Goal: Task Accomplishment & Management: Use online tool/utility

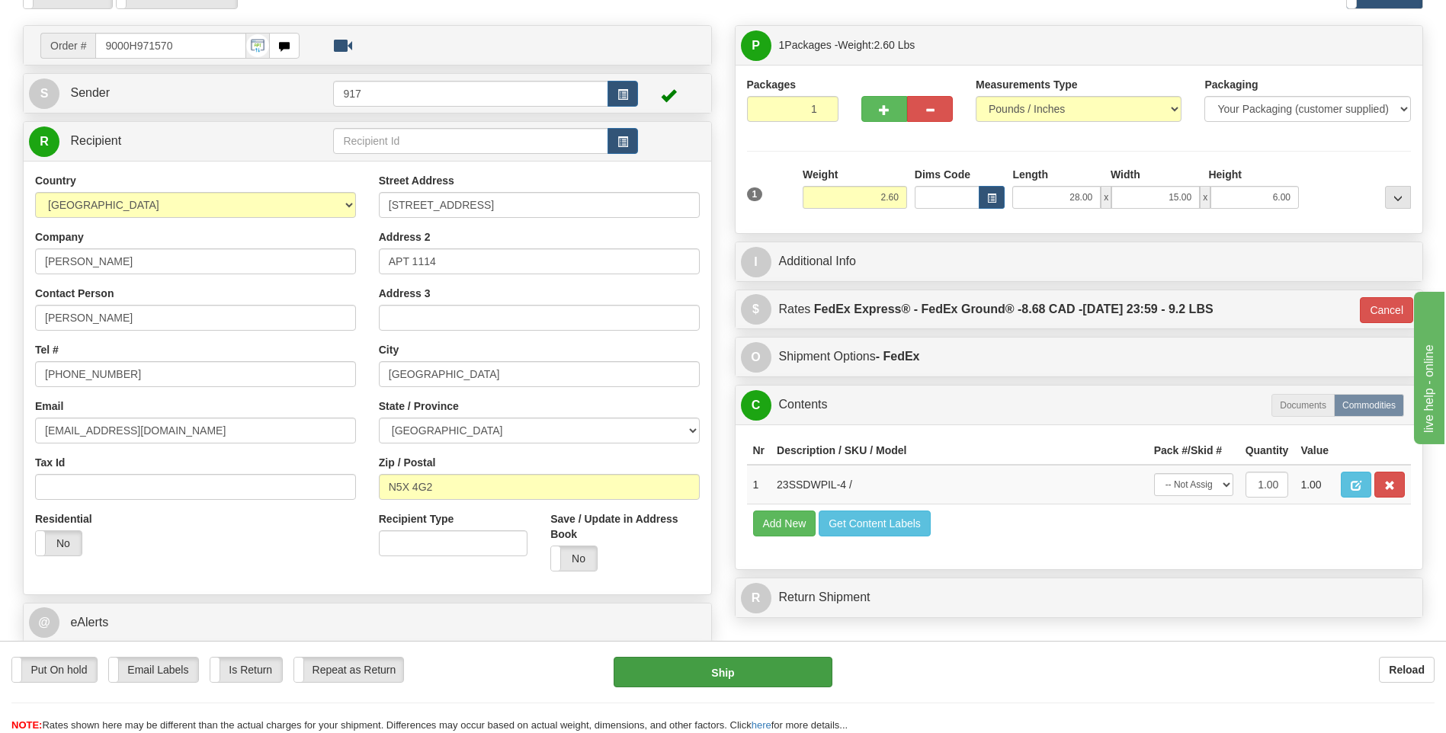
type input "[PHONE_NUMBER]"
click at [766, 672] on button "Ship" at bounding box center [723, 672] width 218 height 30
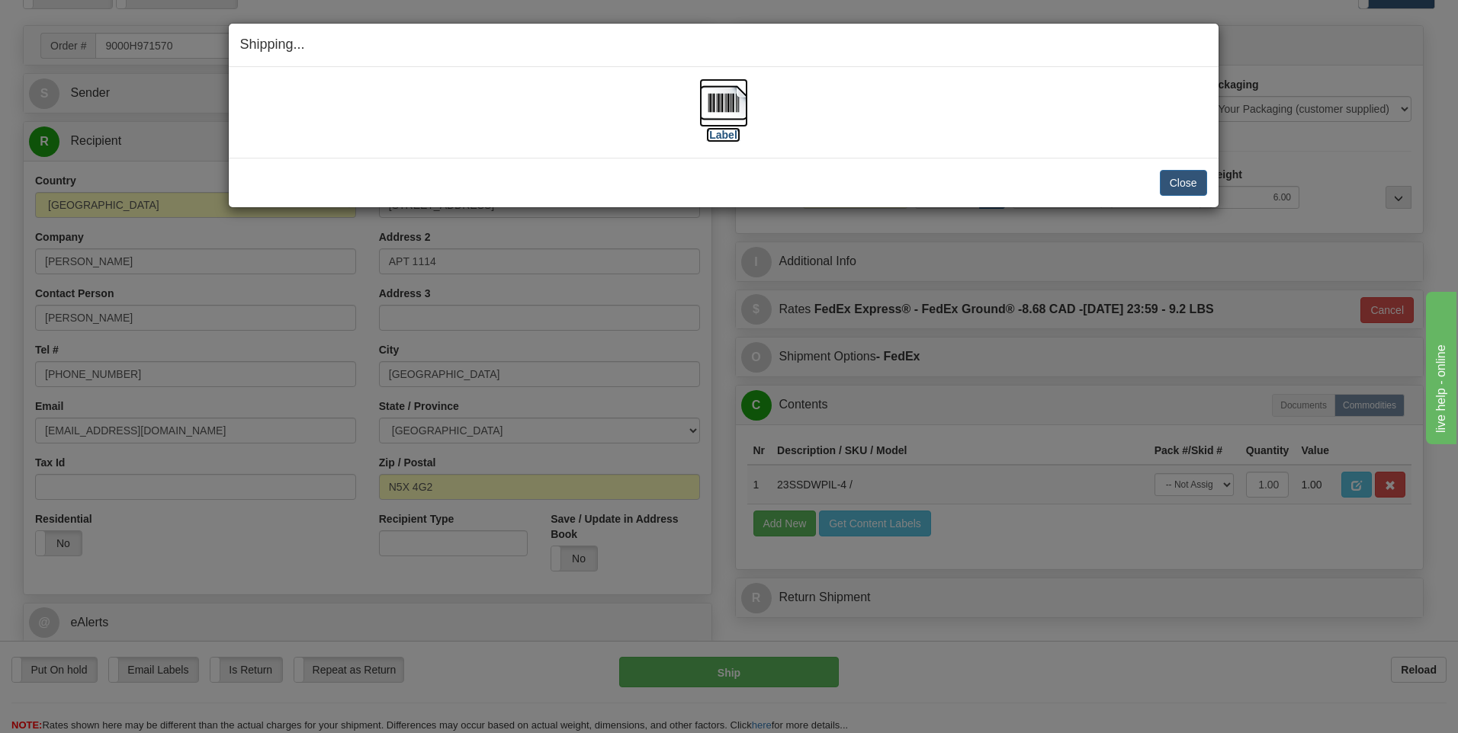
click at [717, 112] on img at bounding box center [723, 103] width 49 height 49
click at [1171, 180] on button "Close" at bounding box center [1183, 183] width 47 height 26
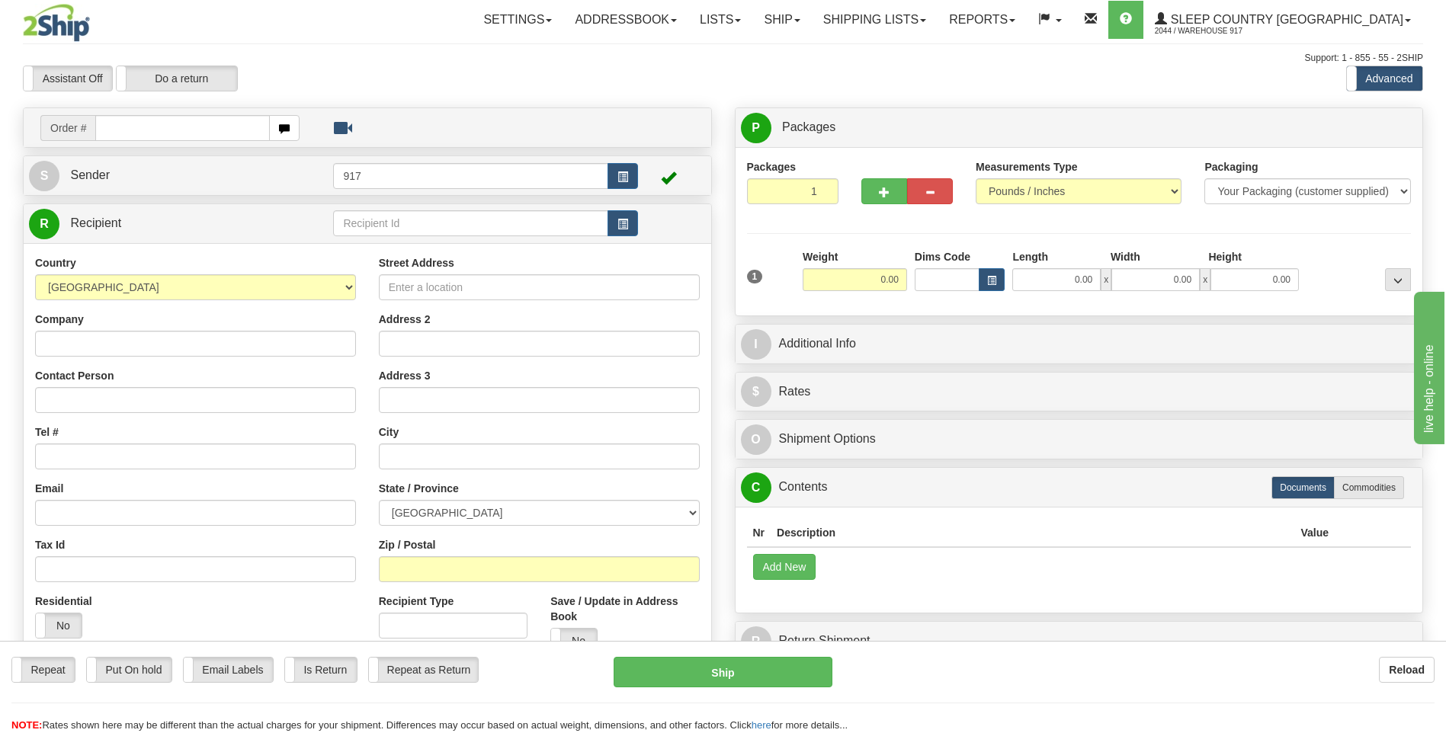
click at [168, 124] on input "text" at bounding box center [182, 128] width 174 height 26
type input "9000H982473"
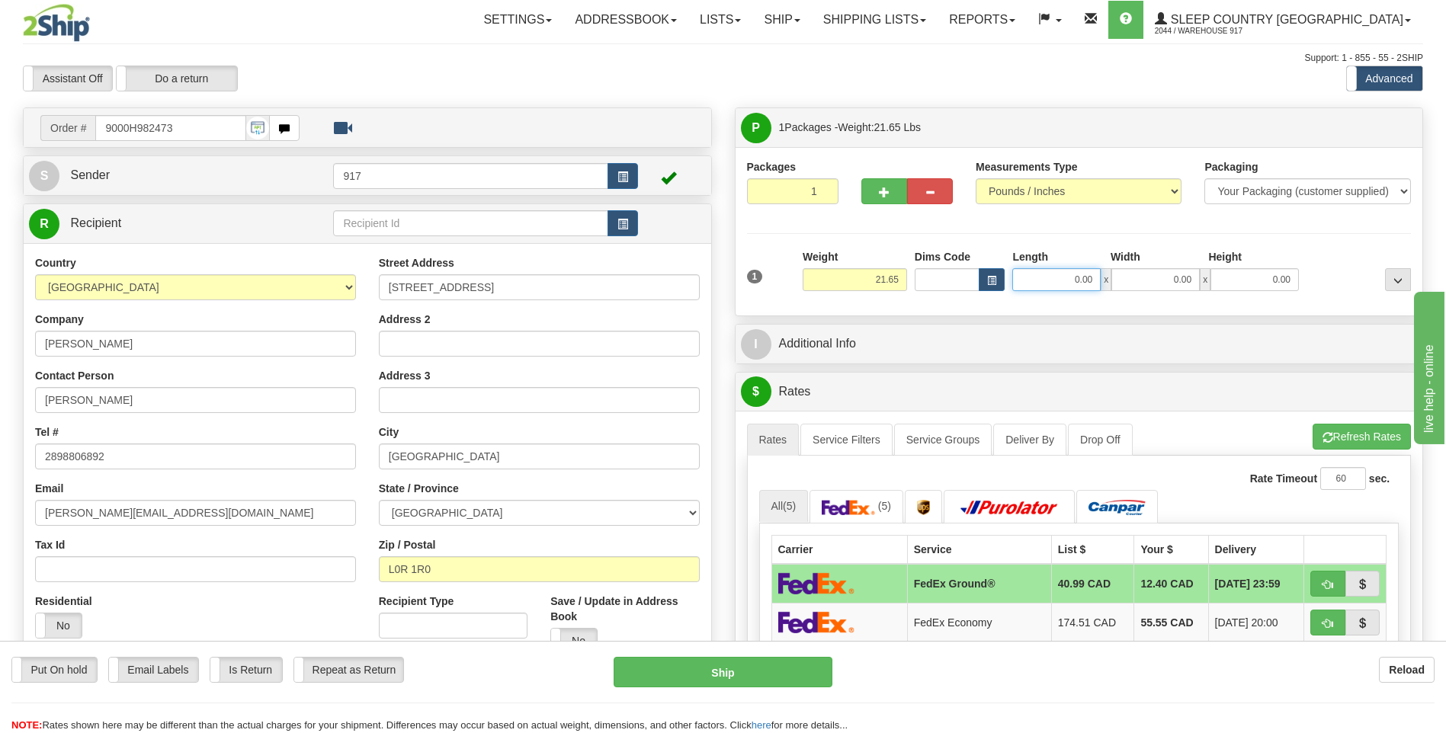
click at [1067, 290] on input "0.00" at bounding box center [1056, 279] width 88 height 23
type input "20.00"
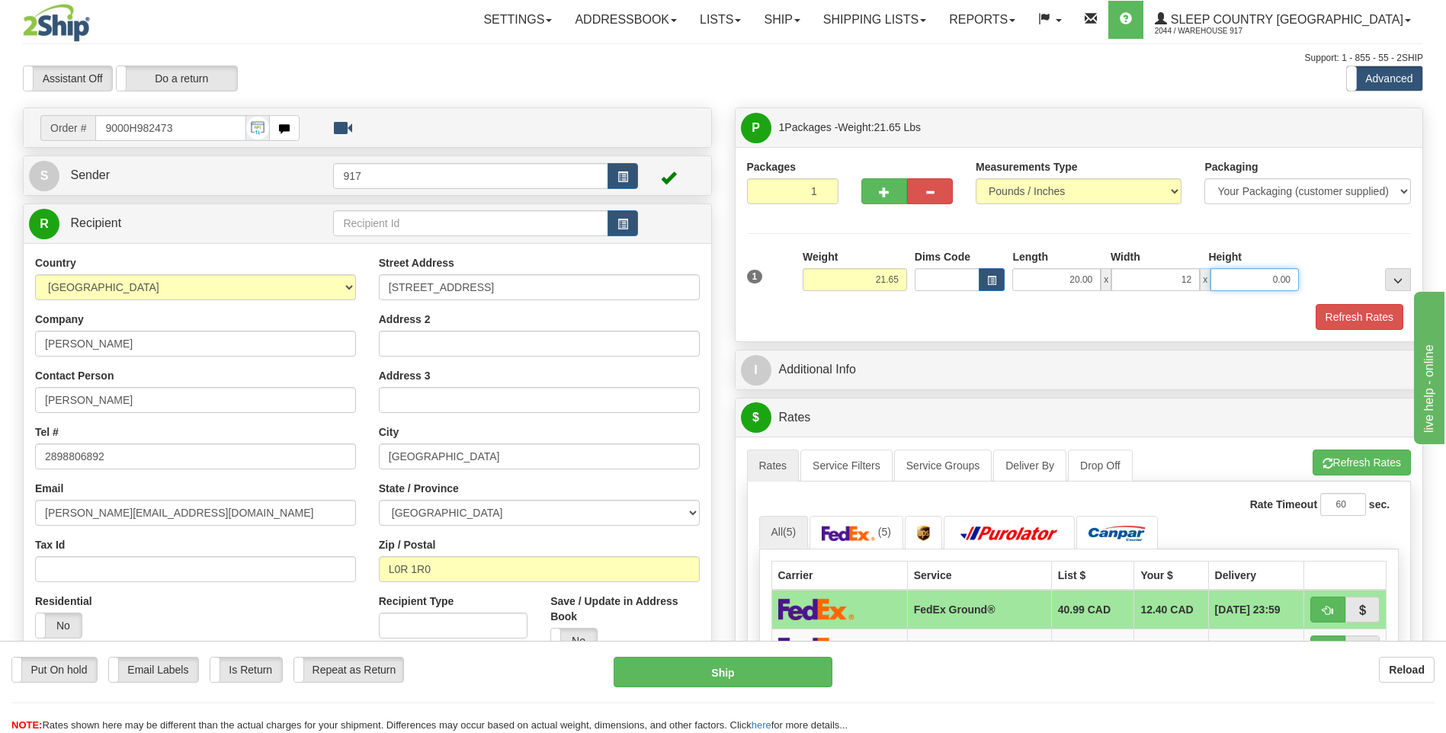
type input "12.00"
type input "14.00"
click at [1358, 326] on button "Refresh Rates" at bounding box center [1360, 317] width 88 height 26
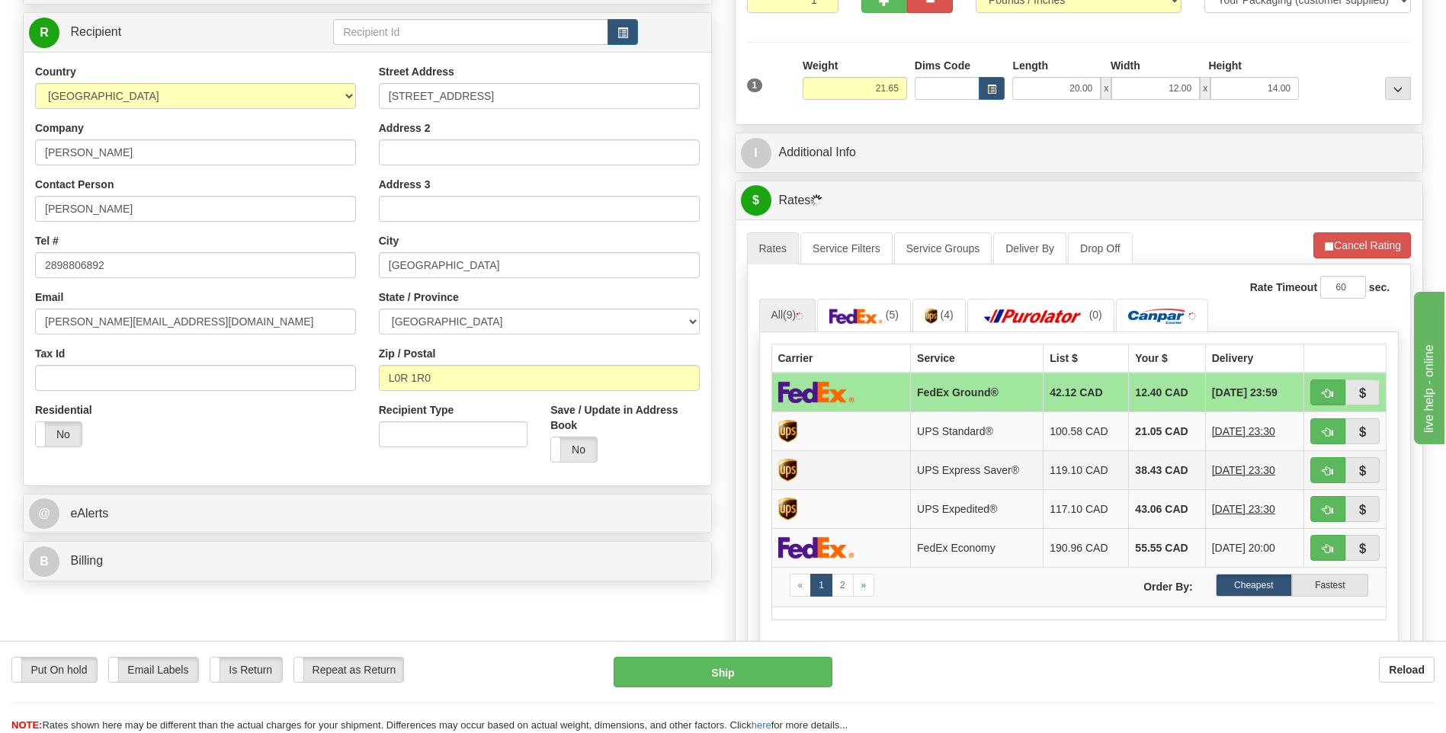
scroll to position [229, 0]
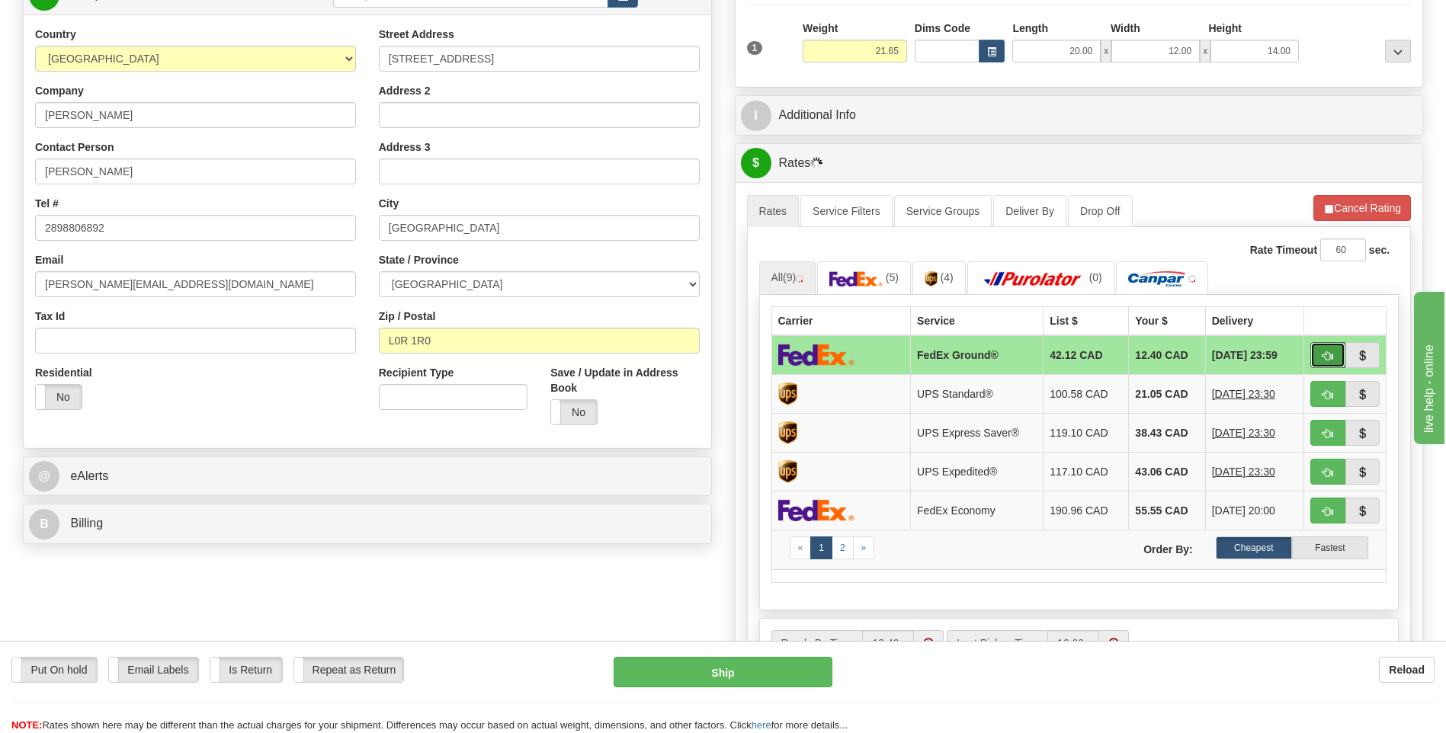
click at [1331, 358] on span "button" at bounding box center [1328, 356] width 11 height 10
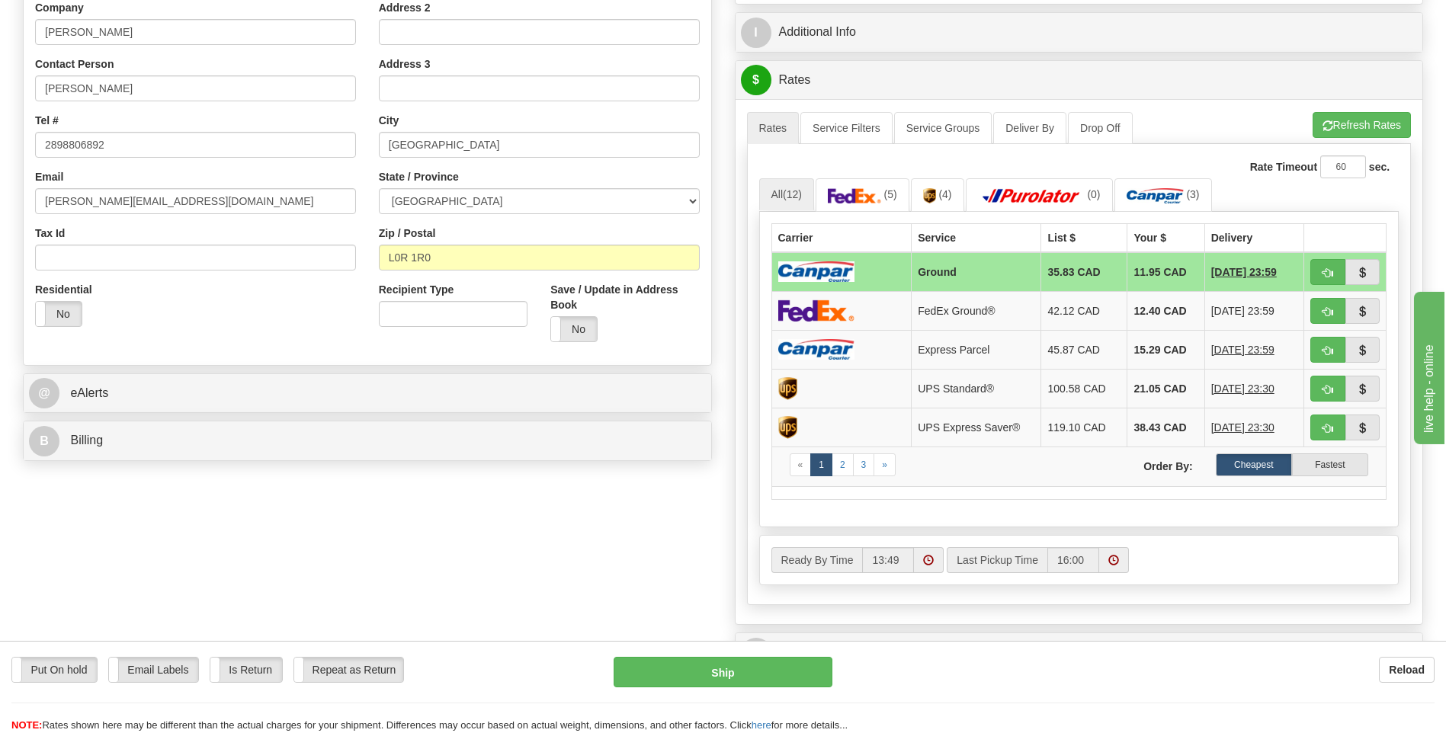
scroll to position [457, 0]
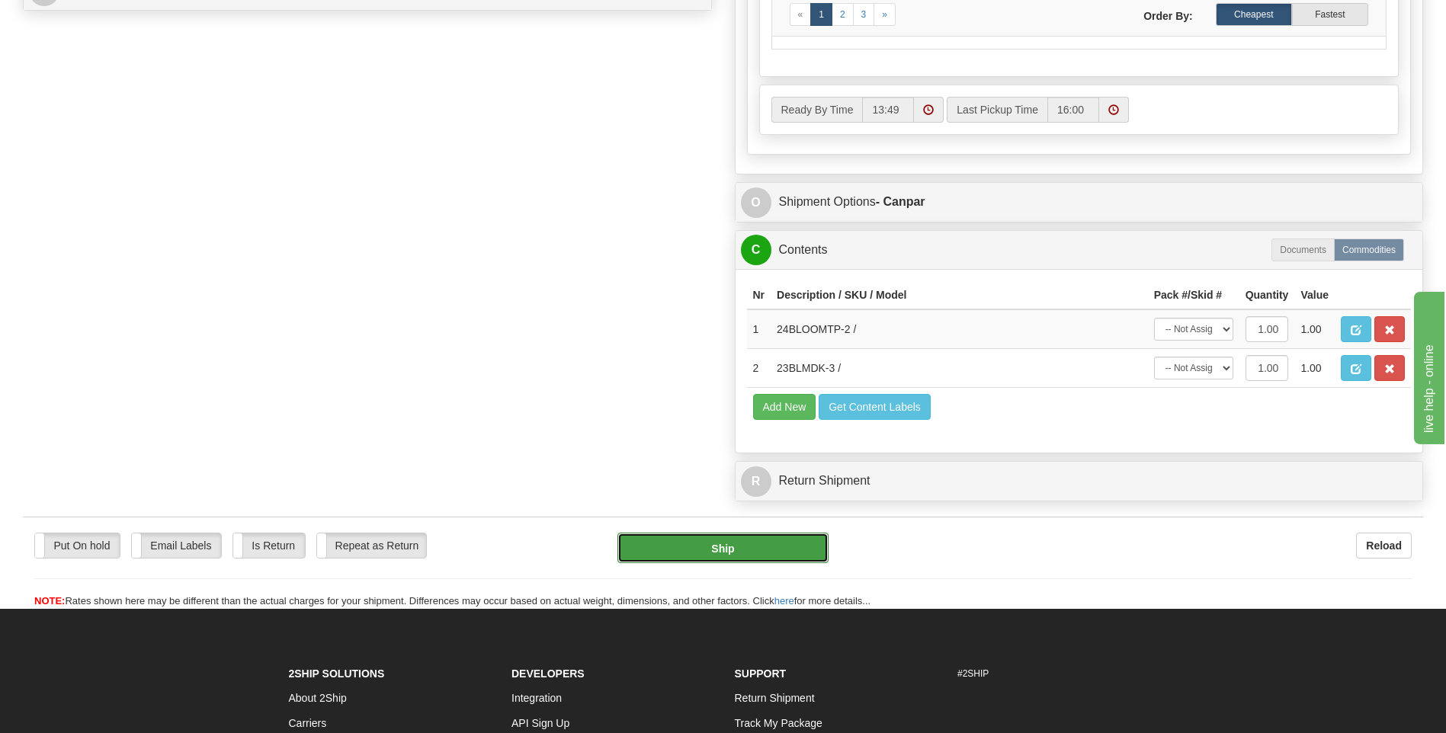
click at [745, 563] on button "Ship" at bounding box center [723, 548] width 210 height 30
type input "1"
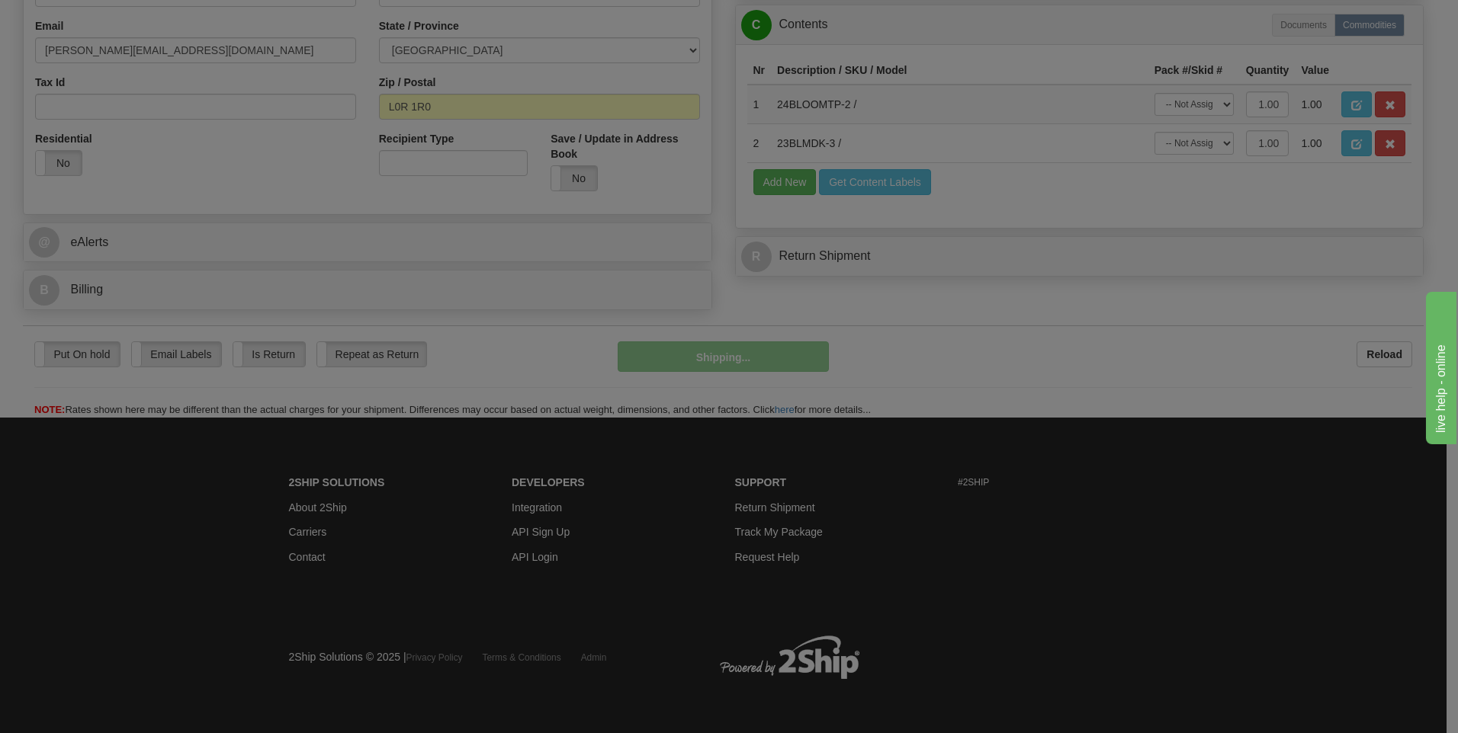
scroll to position [464, 0]
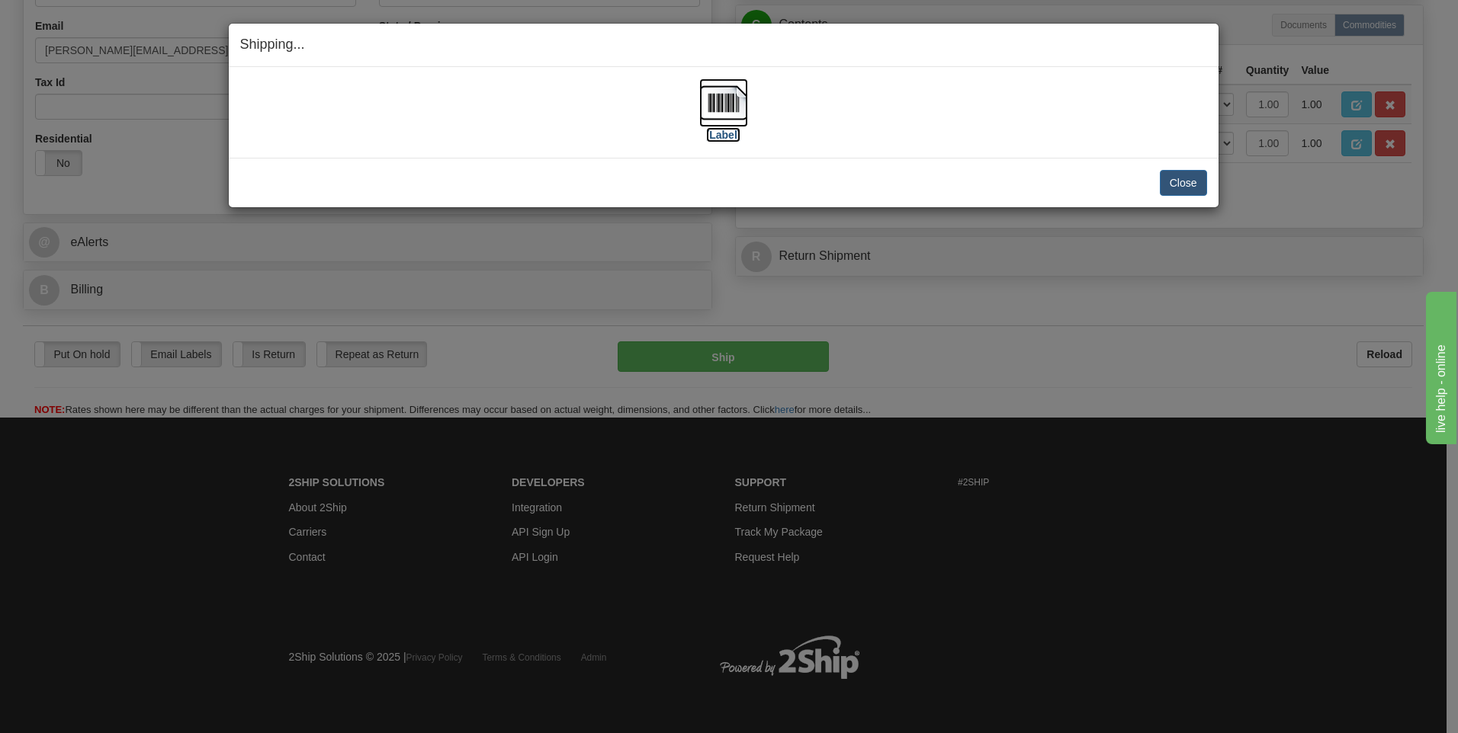
click at [726, 108] on img at bounding box center [723, 103] width 49 height 49
click at [1201, 188] on button "Close" at bounding box center [1183, 183] width 47 height 26
click at [1177, 188] on button "Close" at bounding box center [1183, 183] width 47 height 26
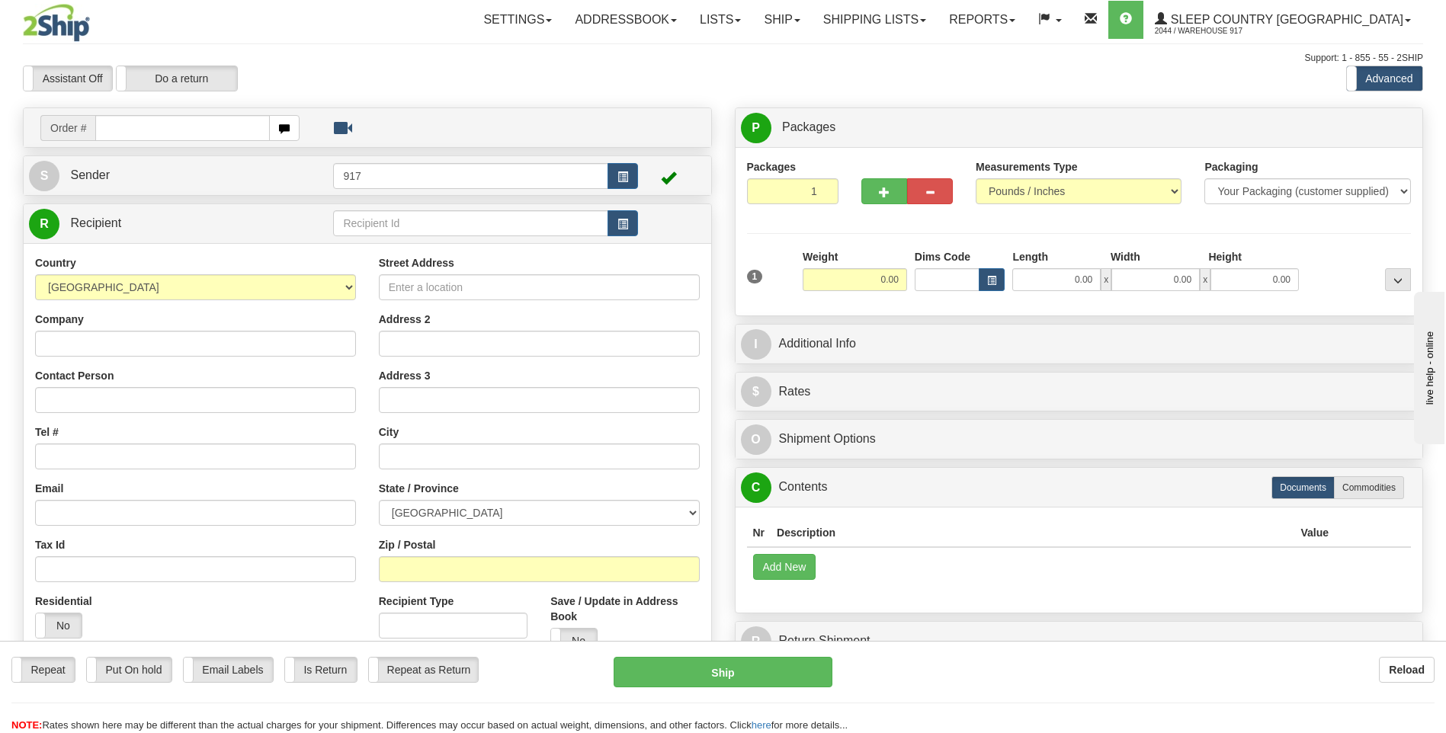
click at [126, 125] on input "text" at bounding box center [182, 128] width 174 height 26
type input "9000H980455"
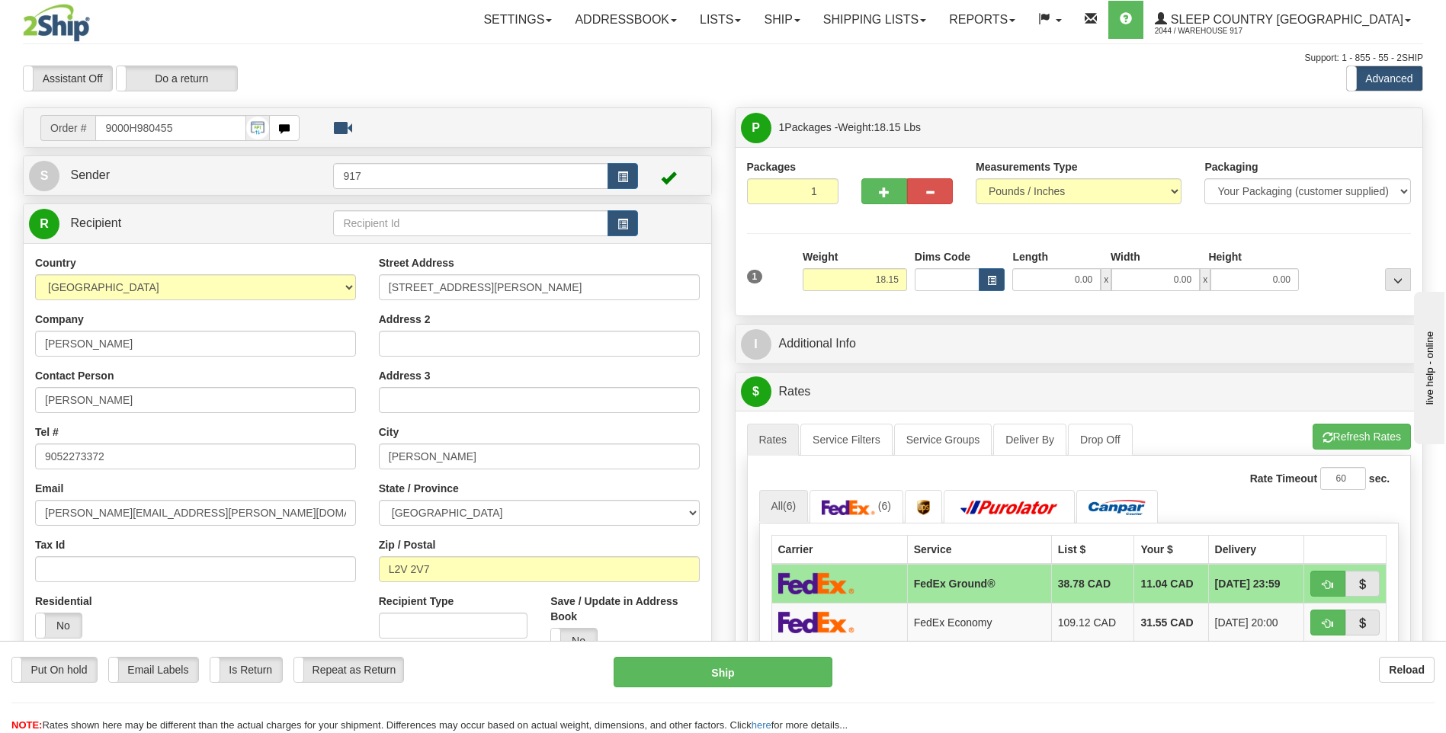
scroll to position [229, 0]
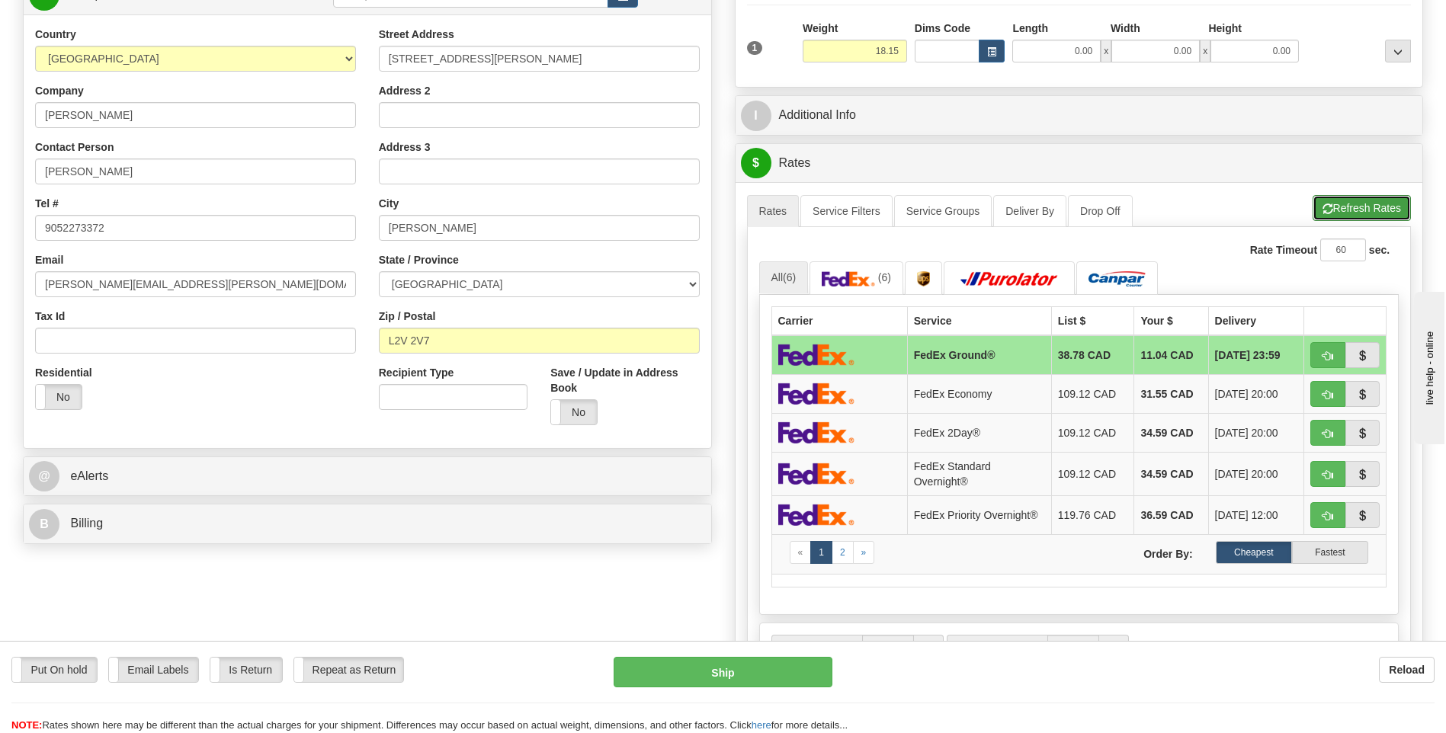
click at [1359, 211] on button "Refresh Rates" at bounding box center [1362, 208] width 98 height 26
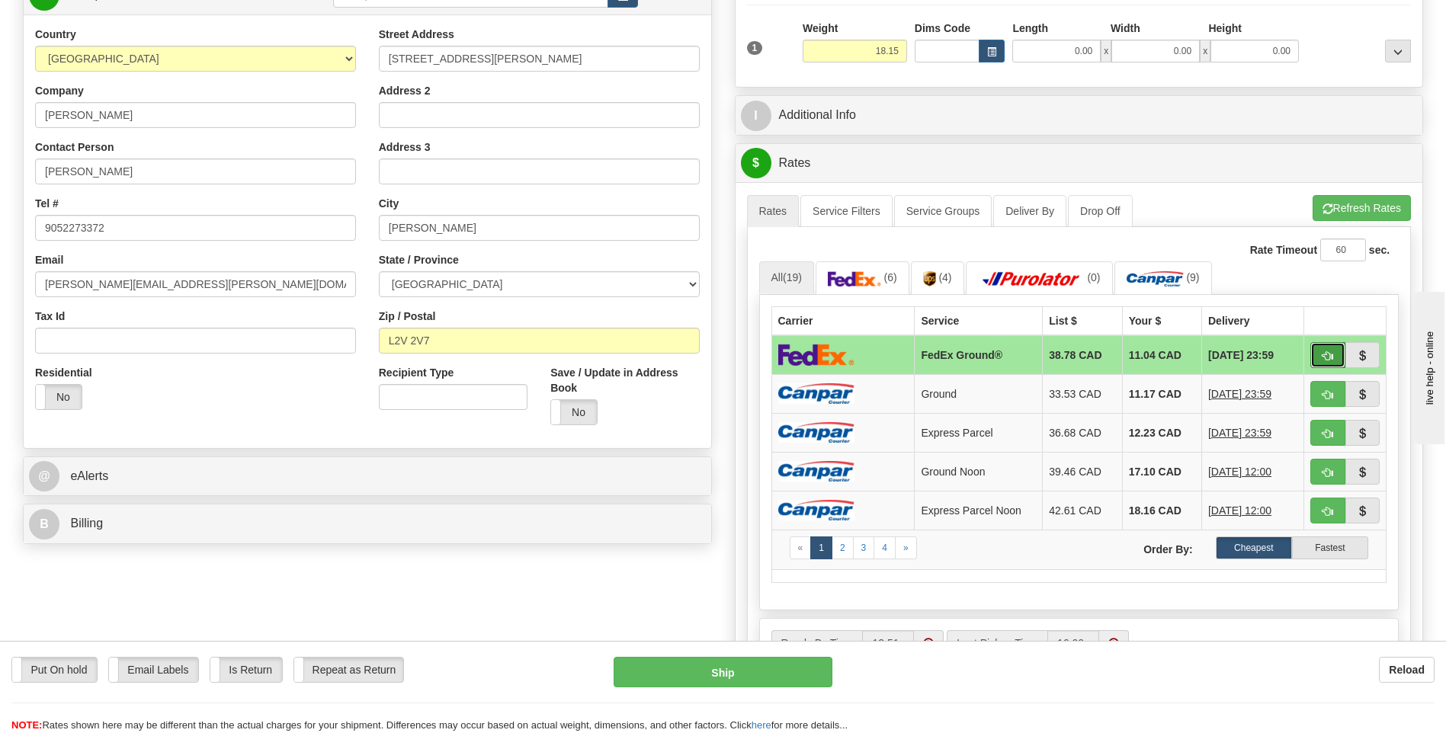
click at [1330, 351] on span "button" at bounding box center [1328, 356] width 11 height 10
type input "92"
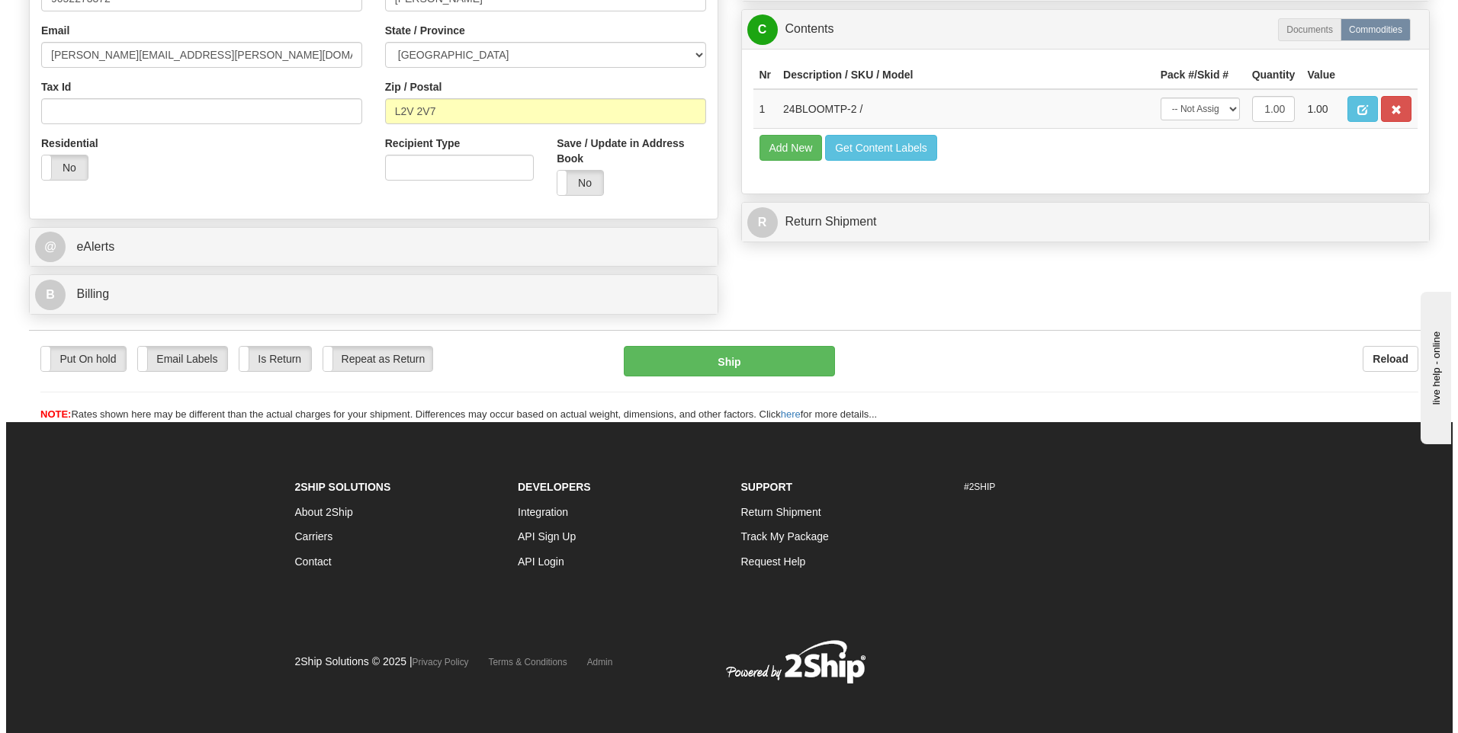
scroll to position [464, 0]
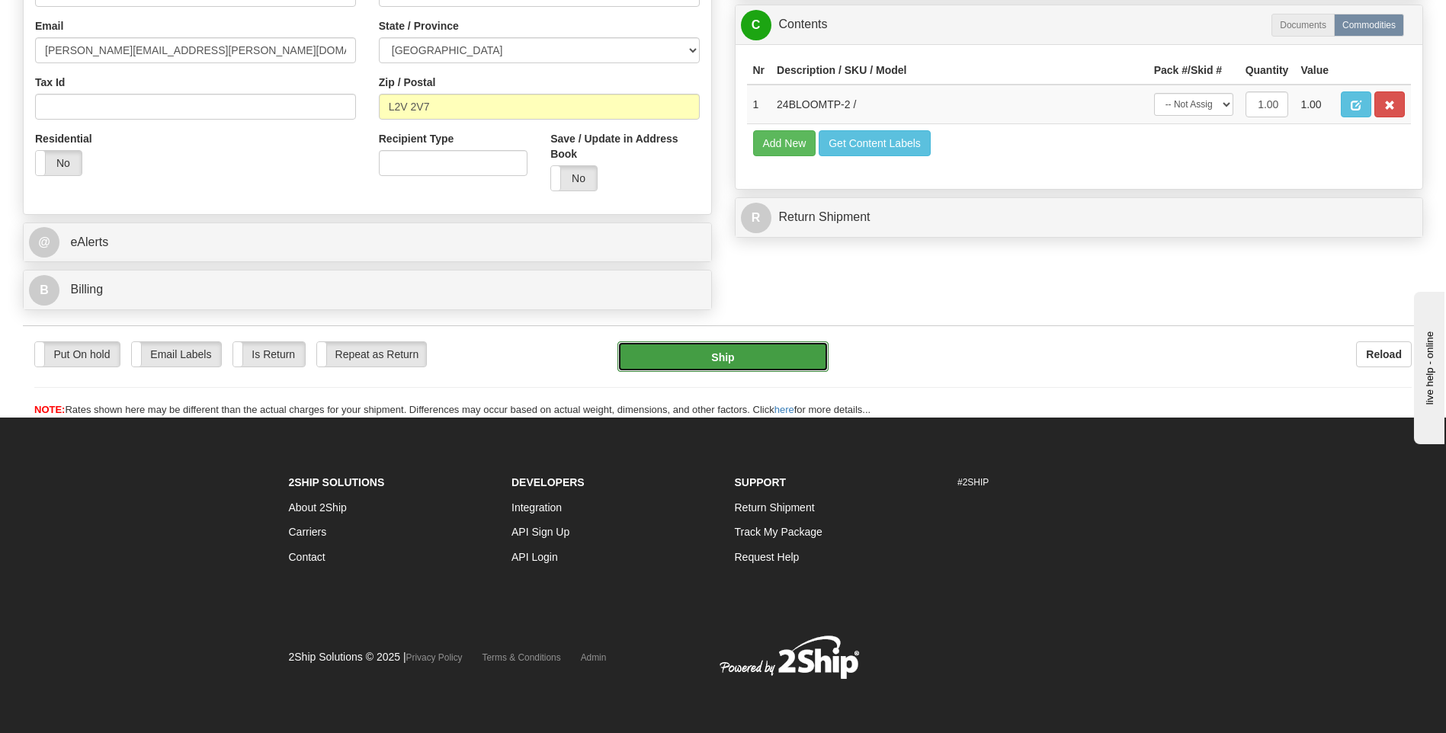
click at [755, 356] on button "Ship" at bounding box center [723, 357] width 210 height 30
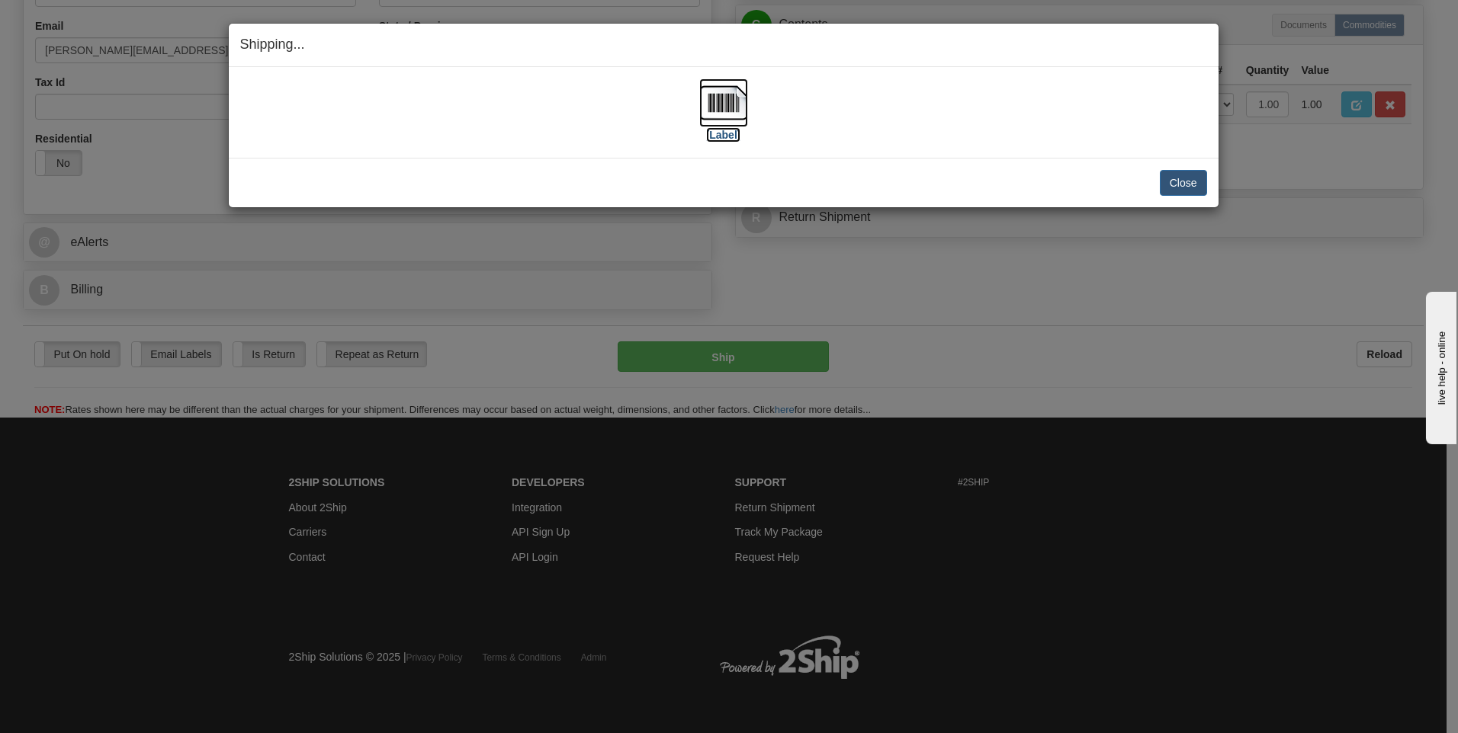
click at [723, 98] on img at bounding box center [723, 103] width 49 height 49
click at [1187, 184] on button "Close" at bounding box center [1183, 183] width 47 height 26
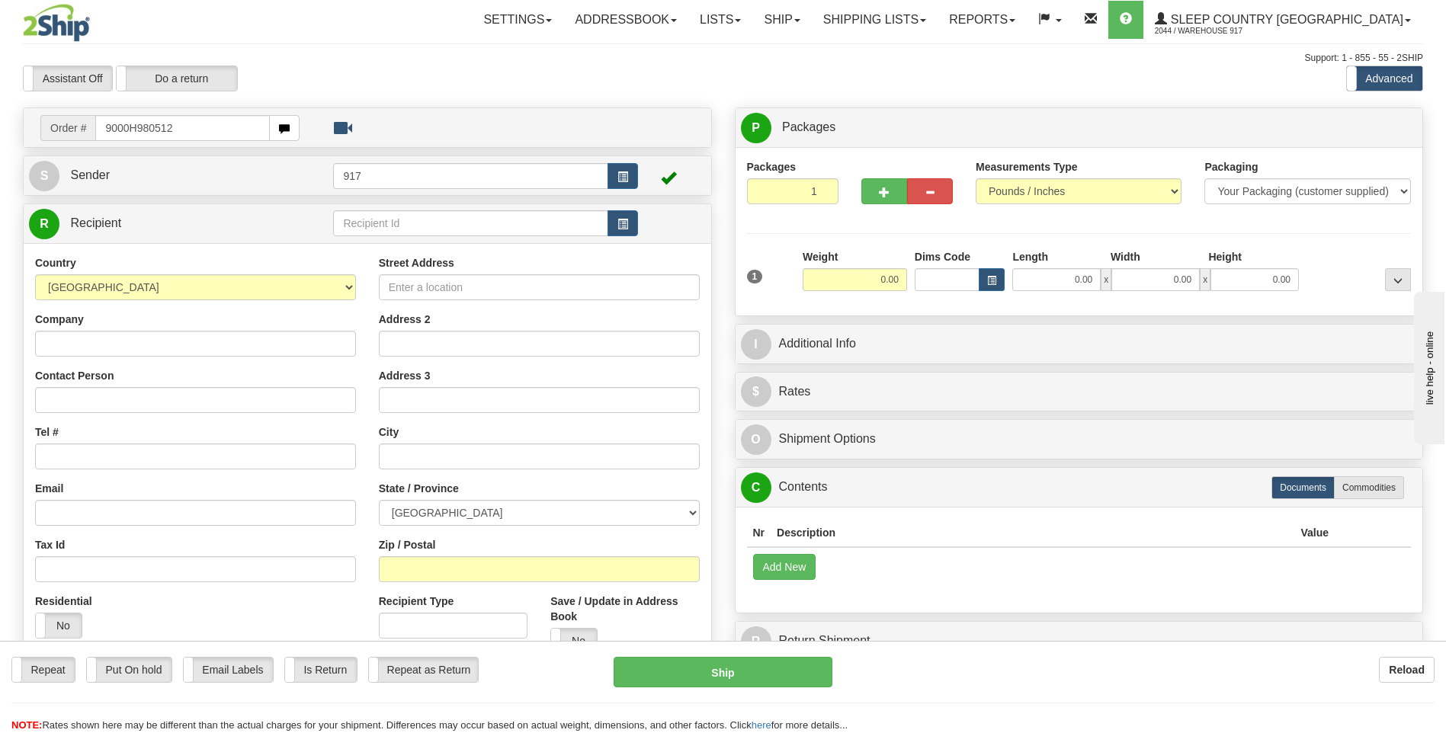
type input "9000H980512"
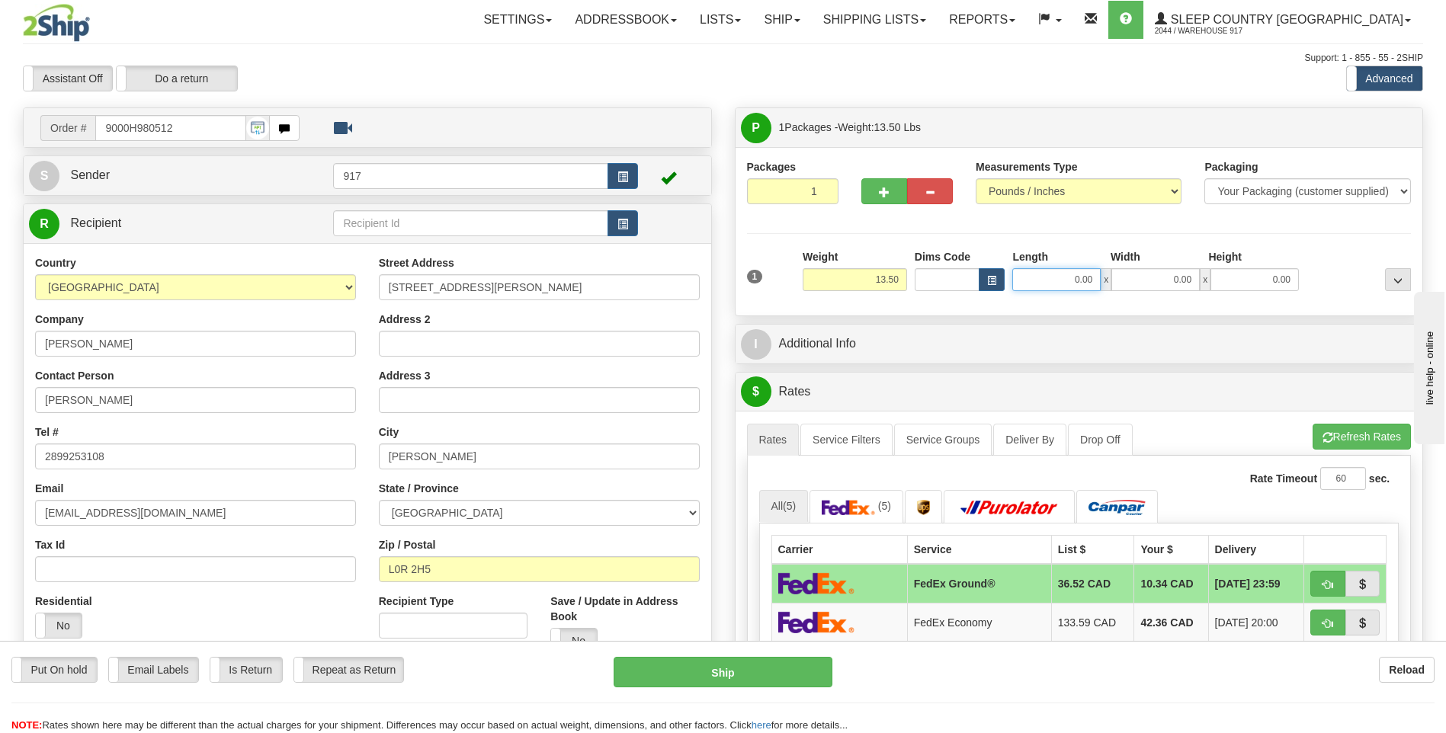
click at [1073, 285] on input "0.00" at bounding box center [1056, 279] width 88 height 23
type input "20.00"
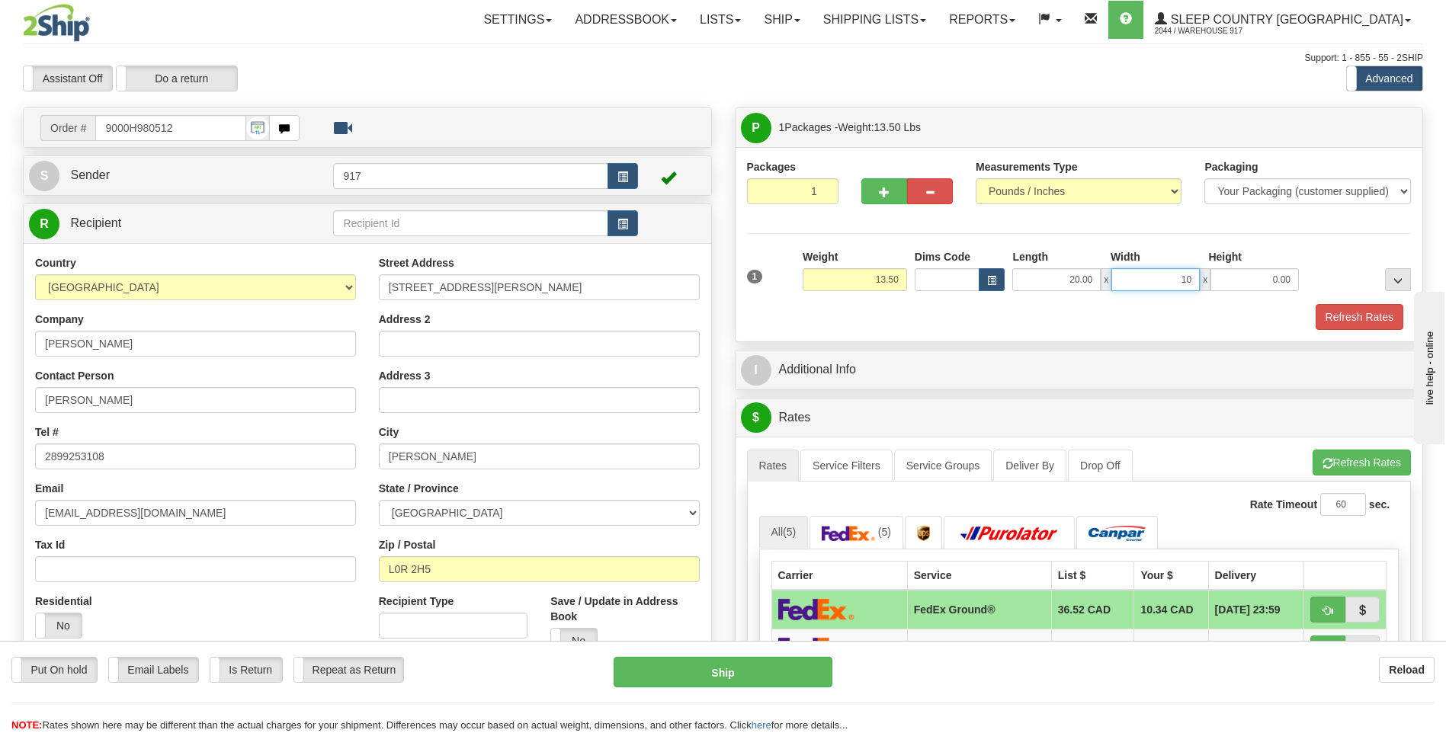
type input "10.55"
type input "10.00"
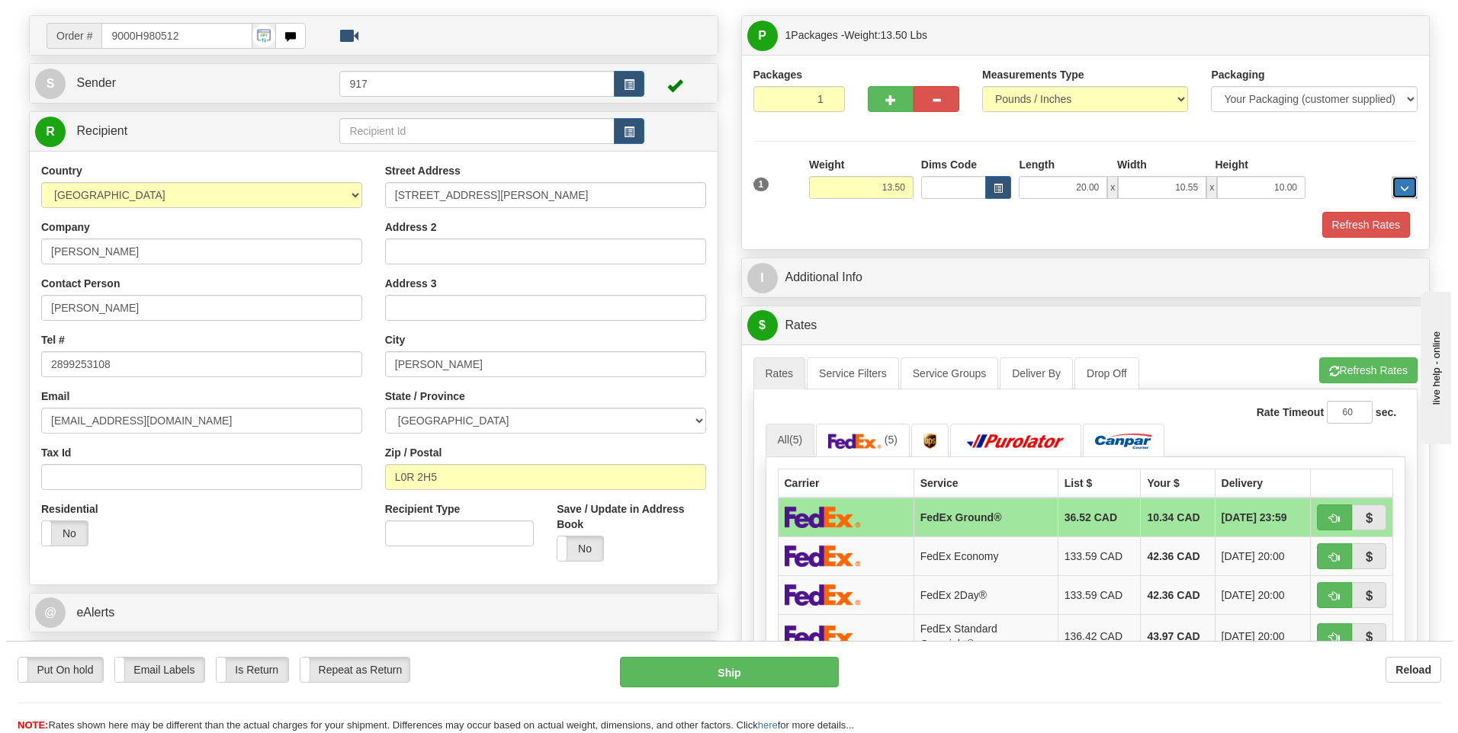
scroll to position [229, 0]
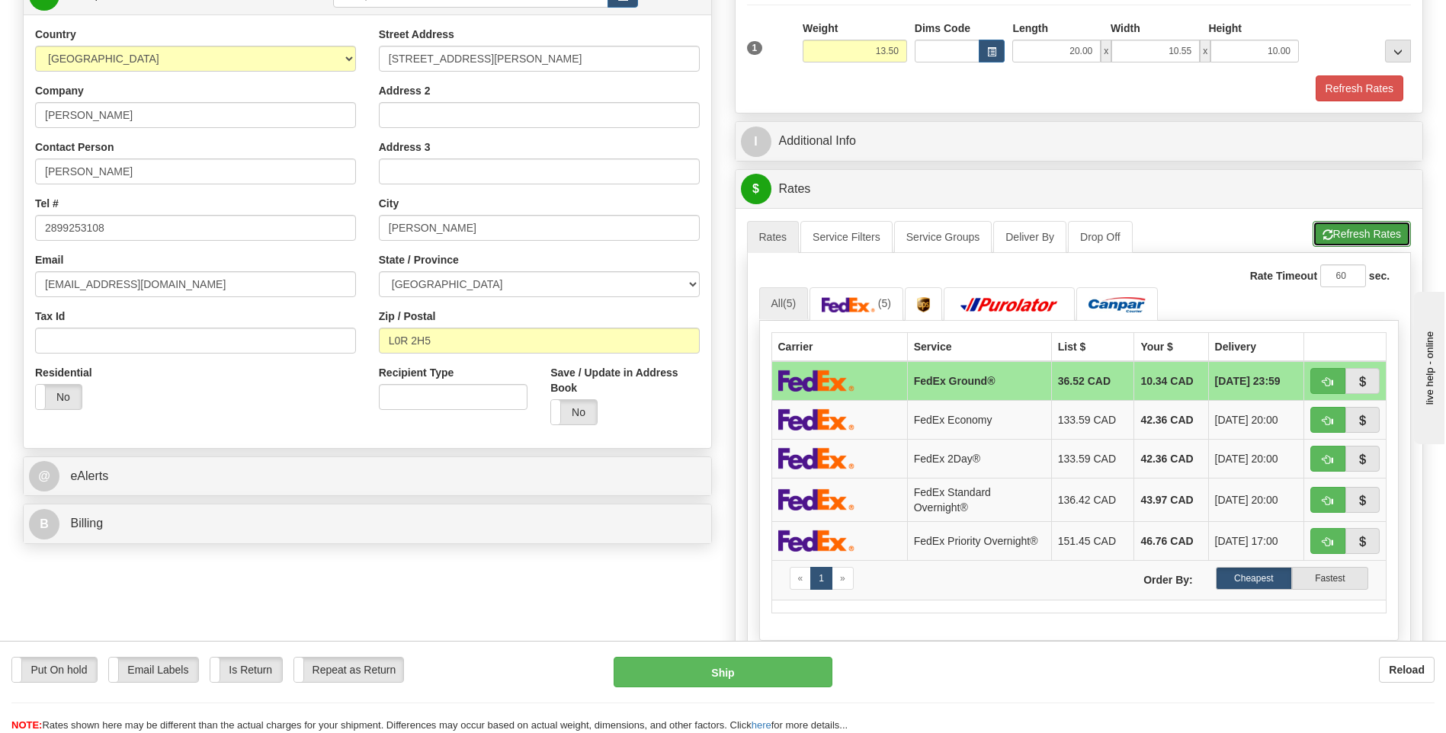
click at [1356, 238] on button "Refresh Rates" at bounding box center [1362, 234] width 98 height 26
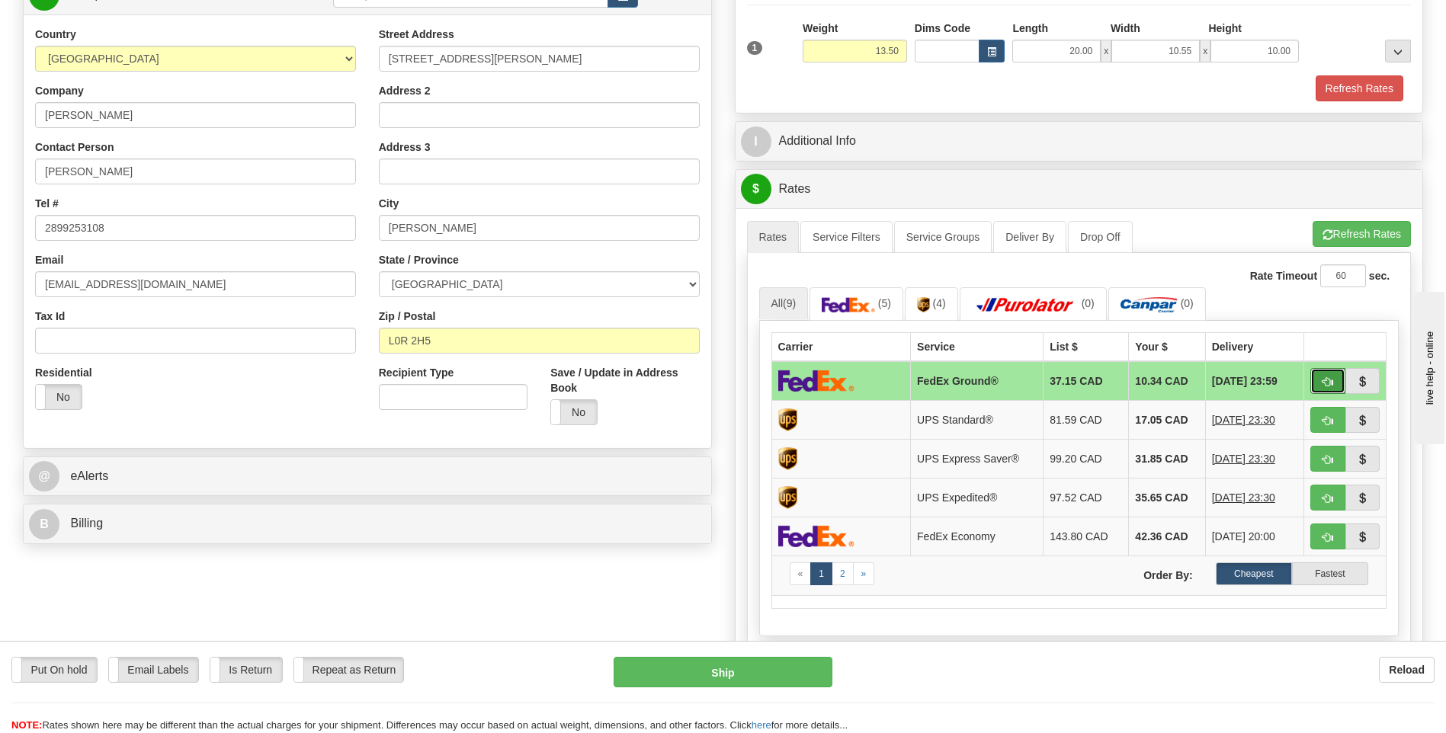
click at [1324, 373] on button "button" at bounding box center [1327, 381] width 35 height 26
type input "92"
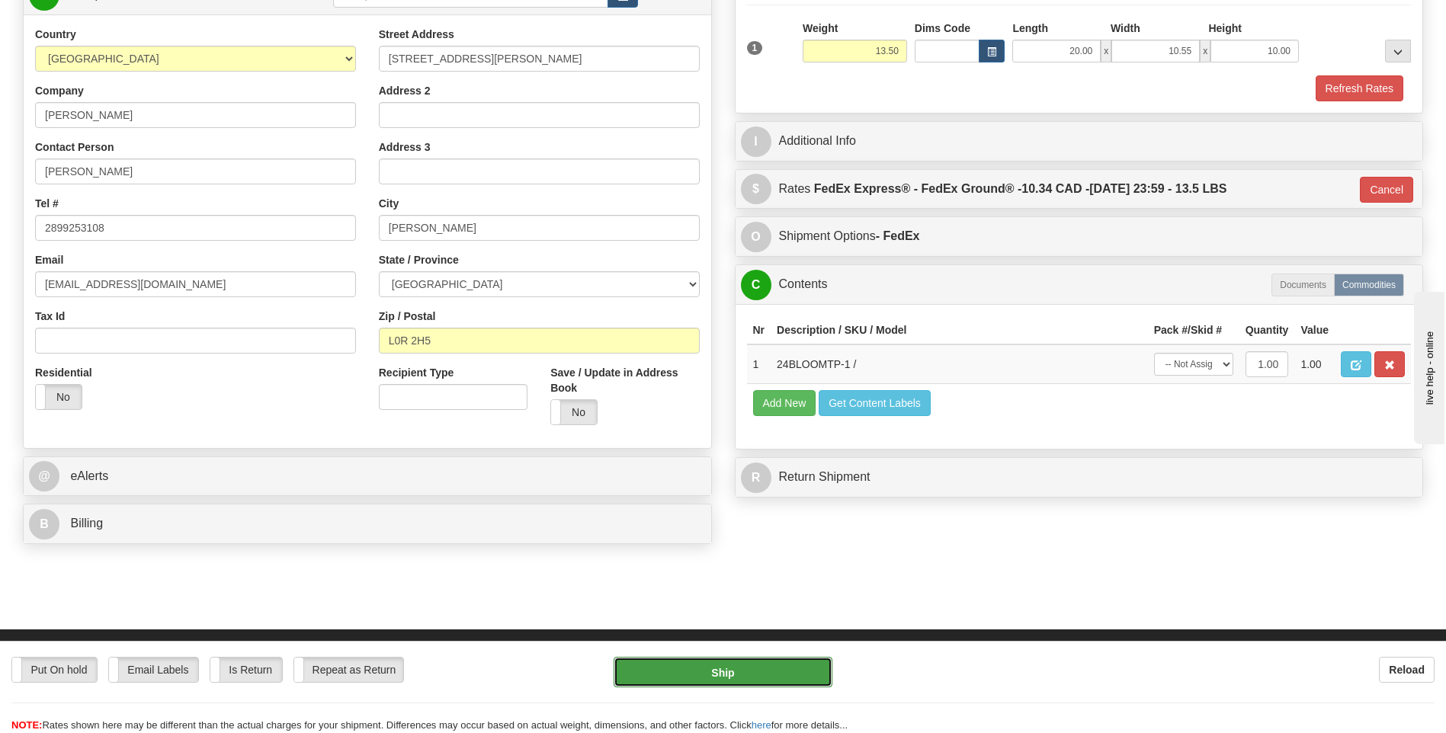
click at [749, 682] on button "Ship" at bounding box center [723, 672] width 218 height 30
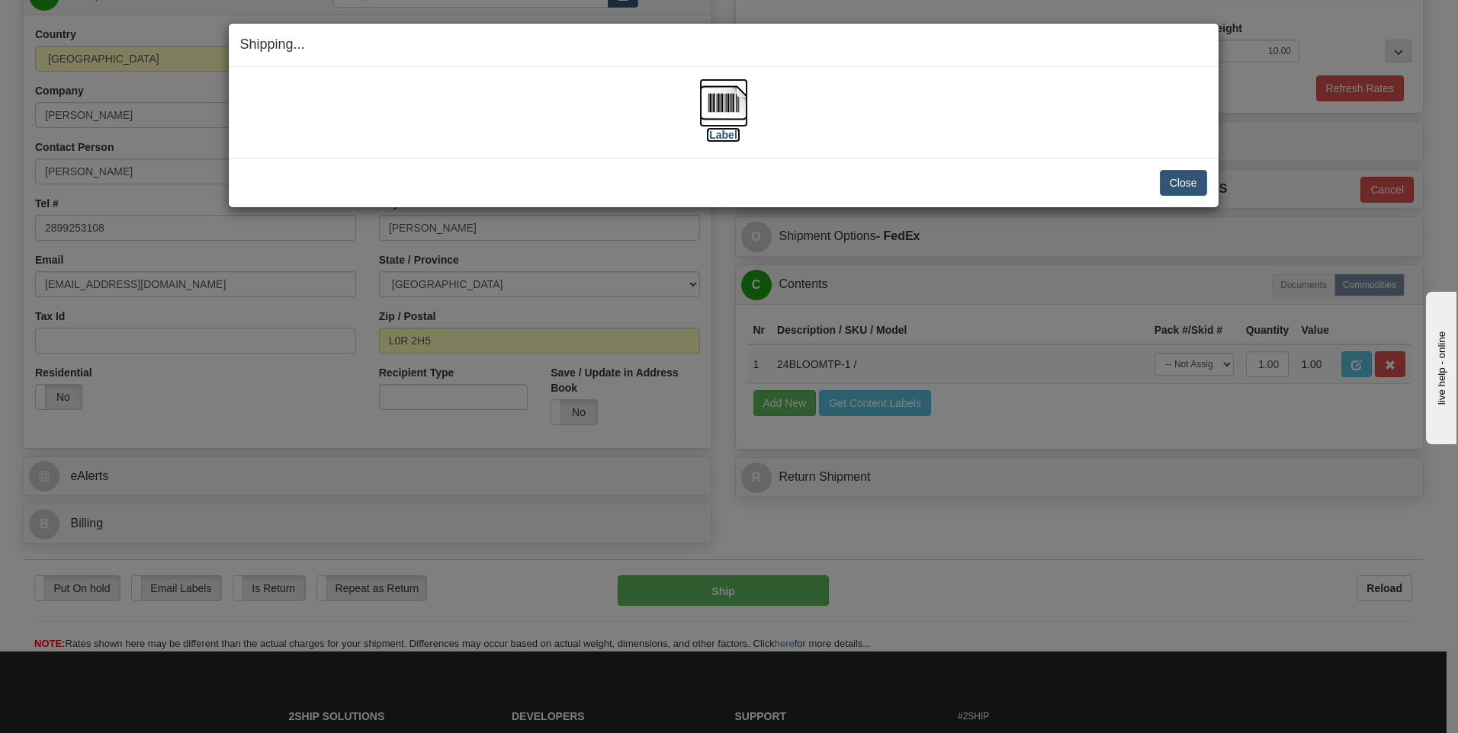
click at [717, 107] on img at bounding box center [723, 103] width 49 height 49
click at [1183, 181] on button "Close" at bounding box center [1183, 183] width 47 height 26
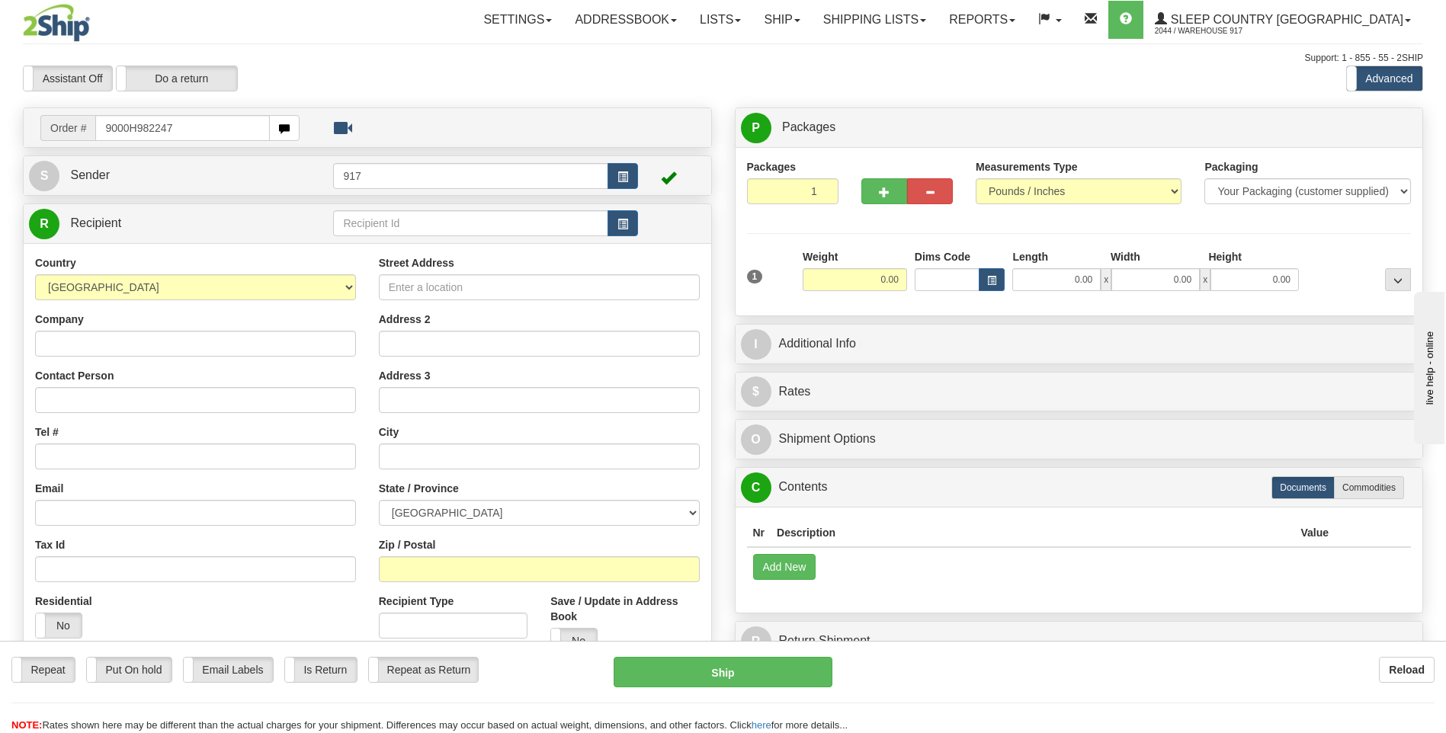
type input "9000H982247"
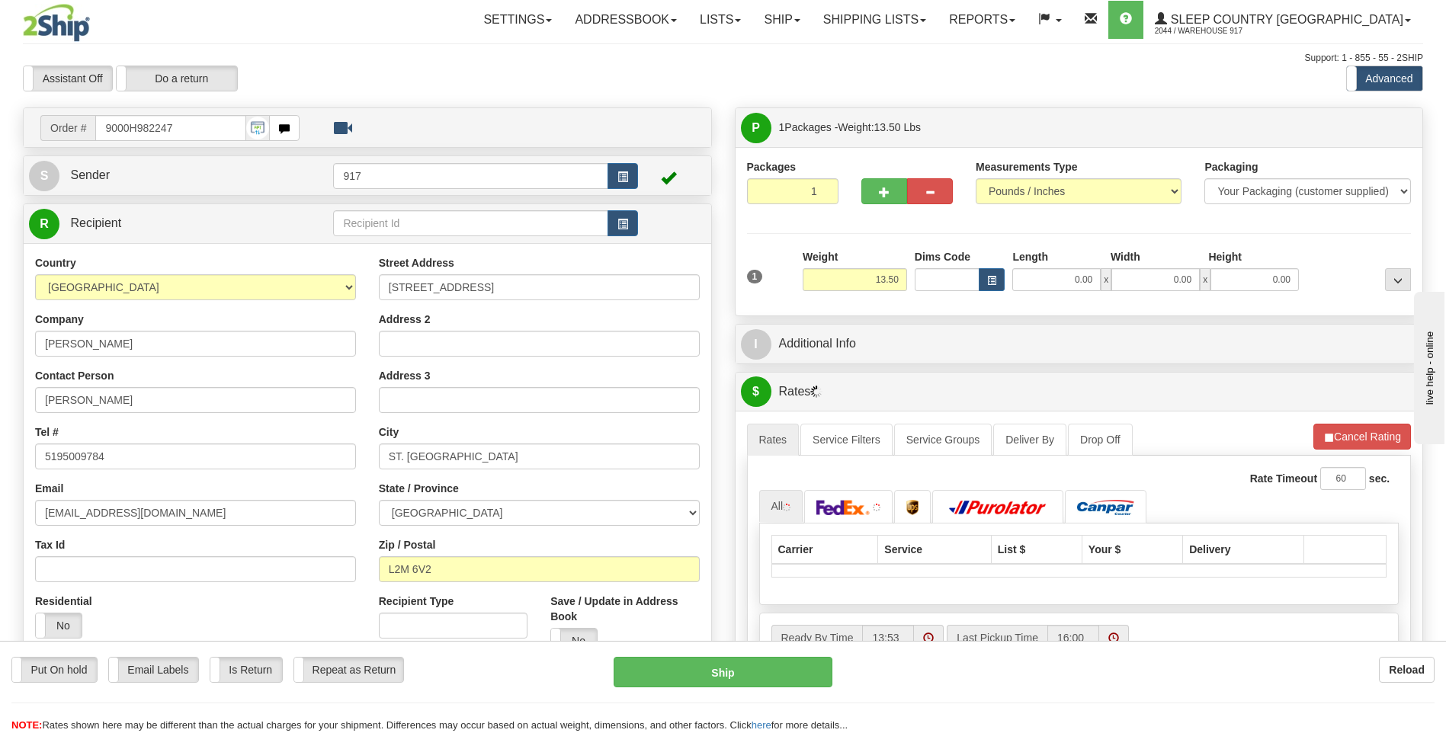
scroll to position [152, 0]
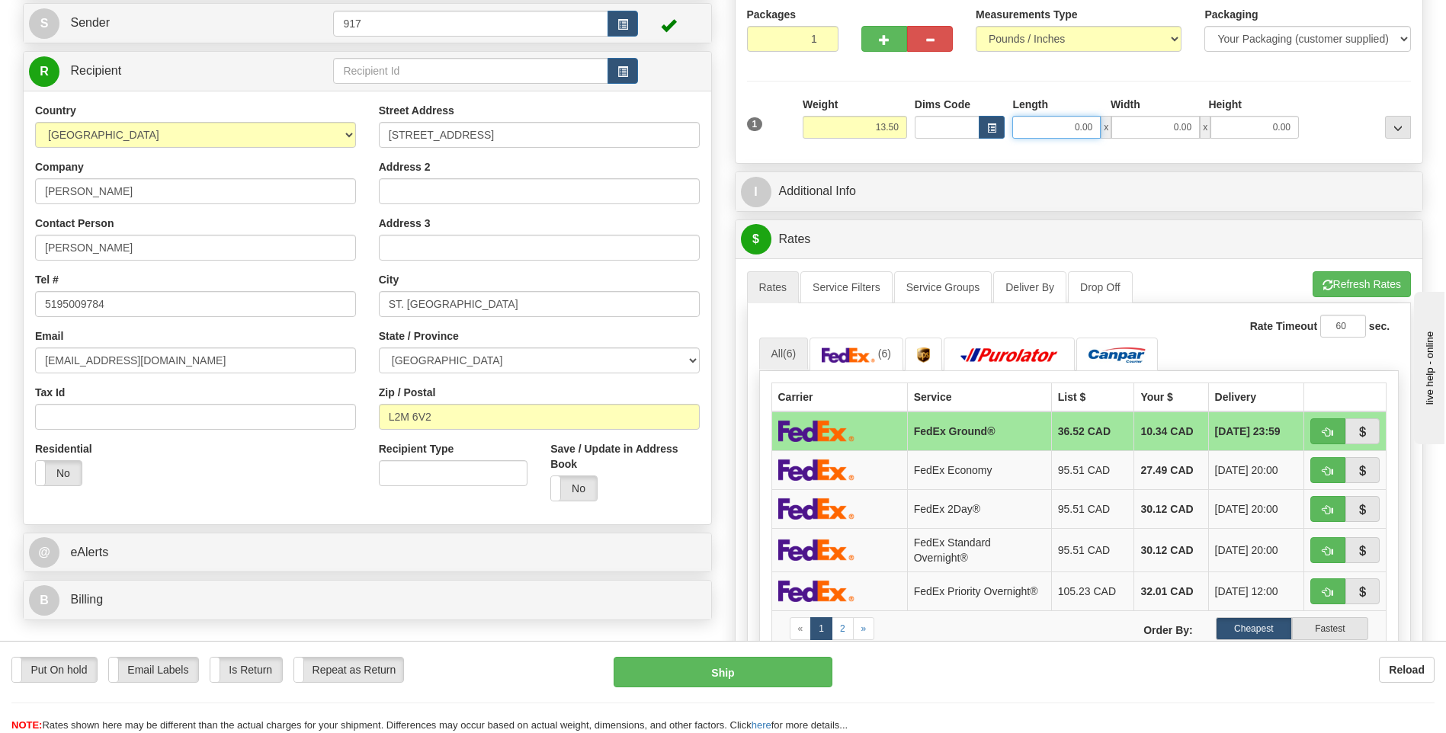
click at [1074, 124] on input "0.00" at bounding box center [1056, 127] width 88 height 23
type input "20.00"
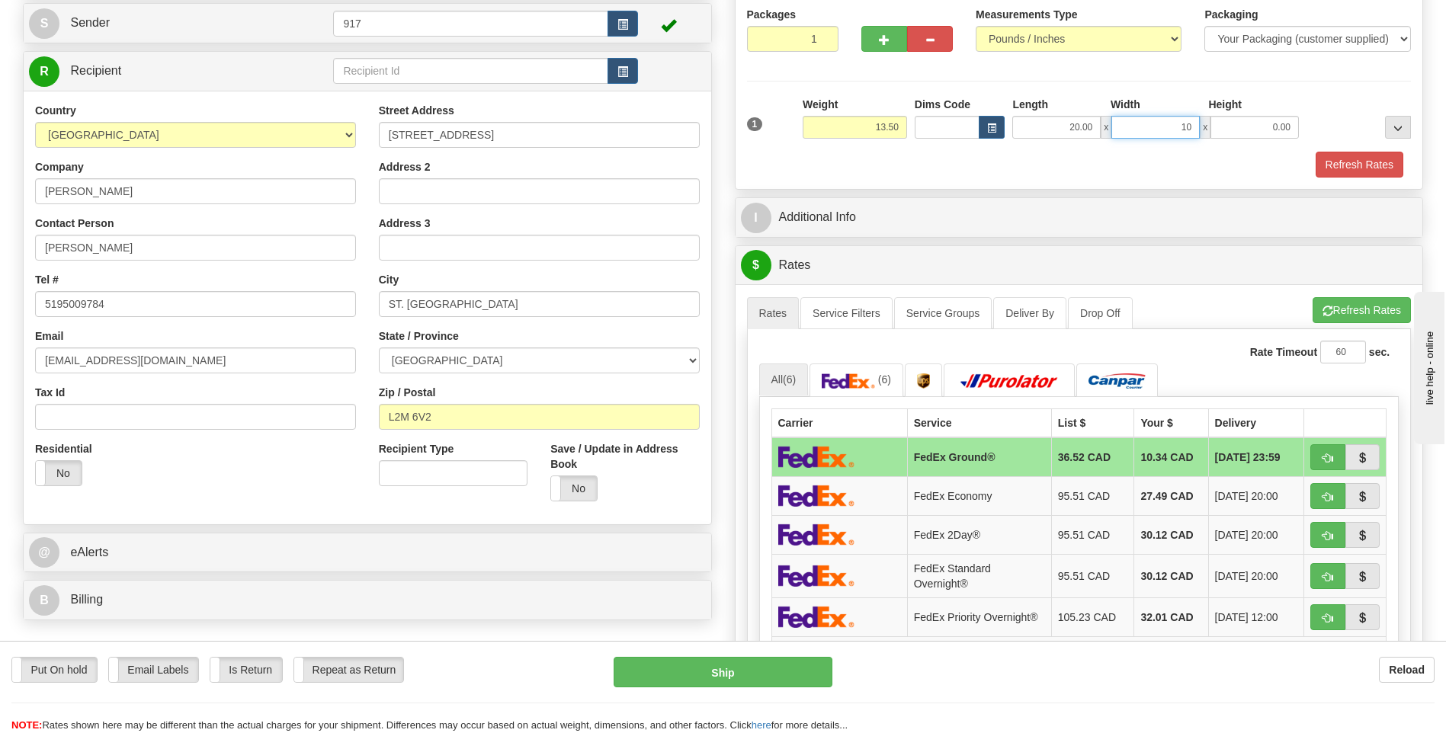
type input "10.55"
type input "1.00"
drag, startPoint x: 1253, startPoint y: 123, endPoint x: 1375, endPoint y: 143, distance: 122.9
click at [1375, 143] on div "1 Weight 13.50 Dims Code x x" at bounding box center [1079, 124] width 672 height 54
type input "10.00"
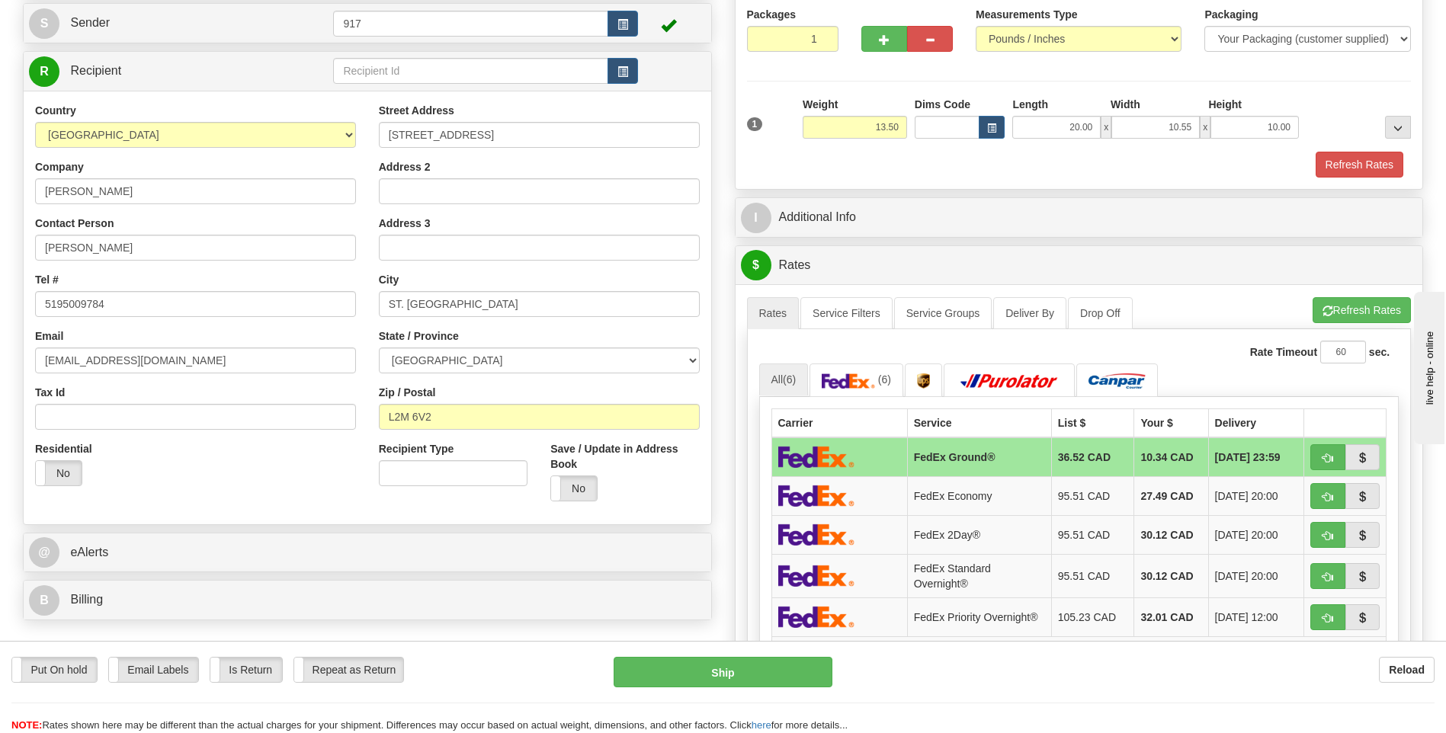
drag, startPoint x: 1353, startPoint y: 114, endPoint x: 1343, endPoint y: 117, distance: 11.3
click at [1343, 117] on div at bounding box center [1359, 118] width 112 height 42
click at [1365, 156] on button "Refresh Rates" at bounding box center [1360, 165] width 88 height 26
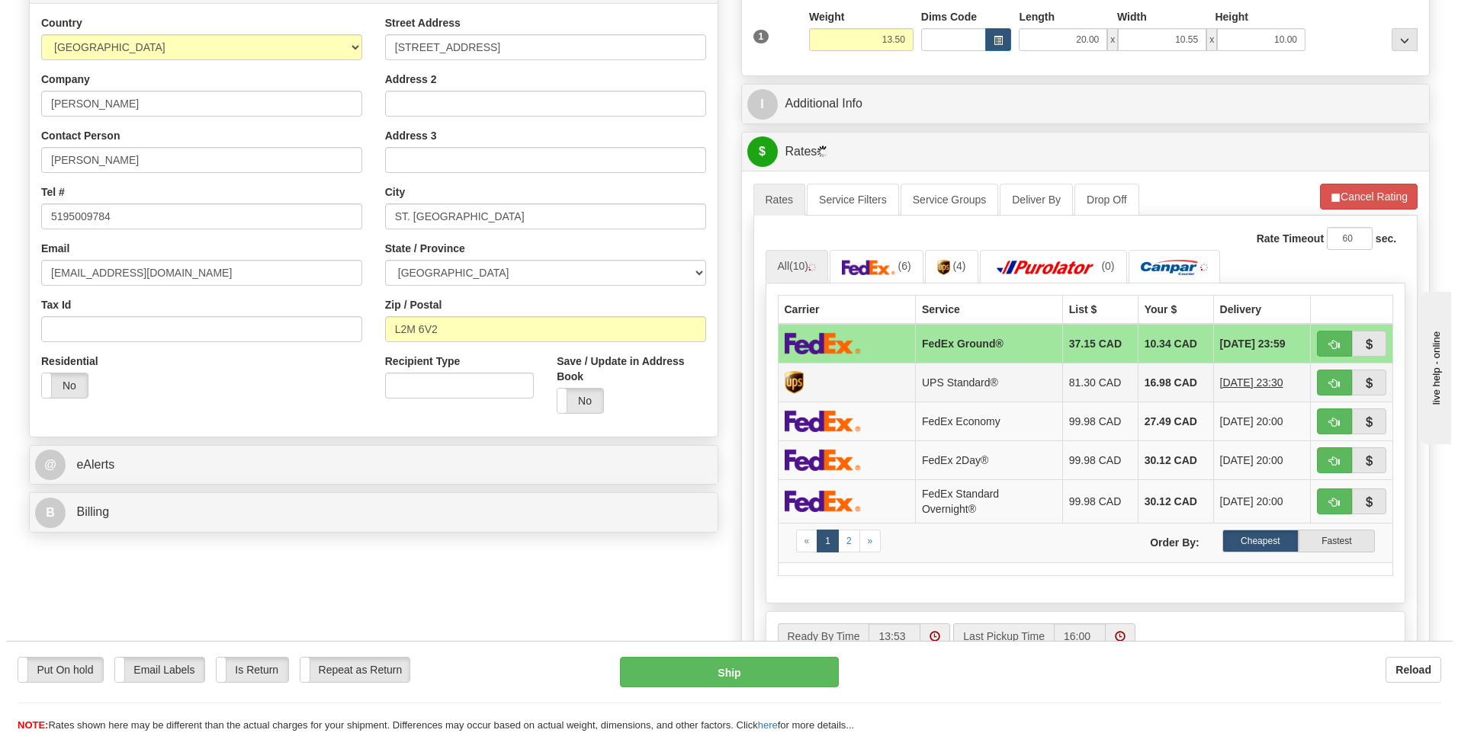
scroll to position [381, 0]
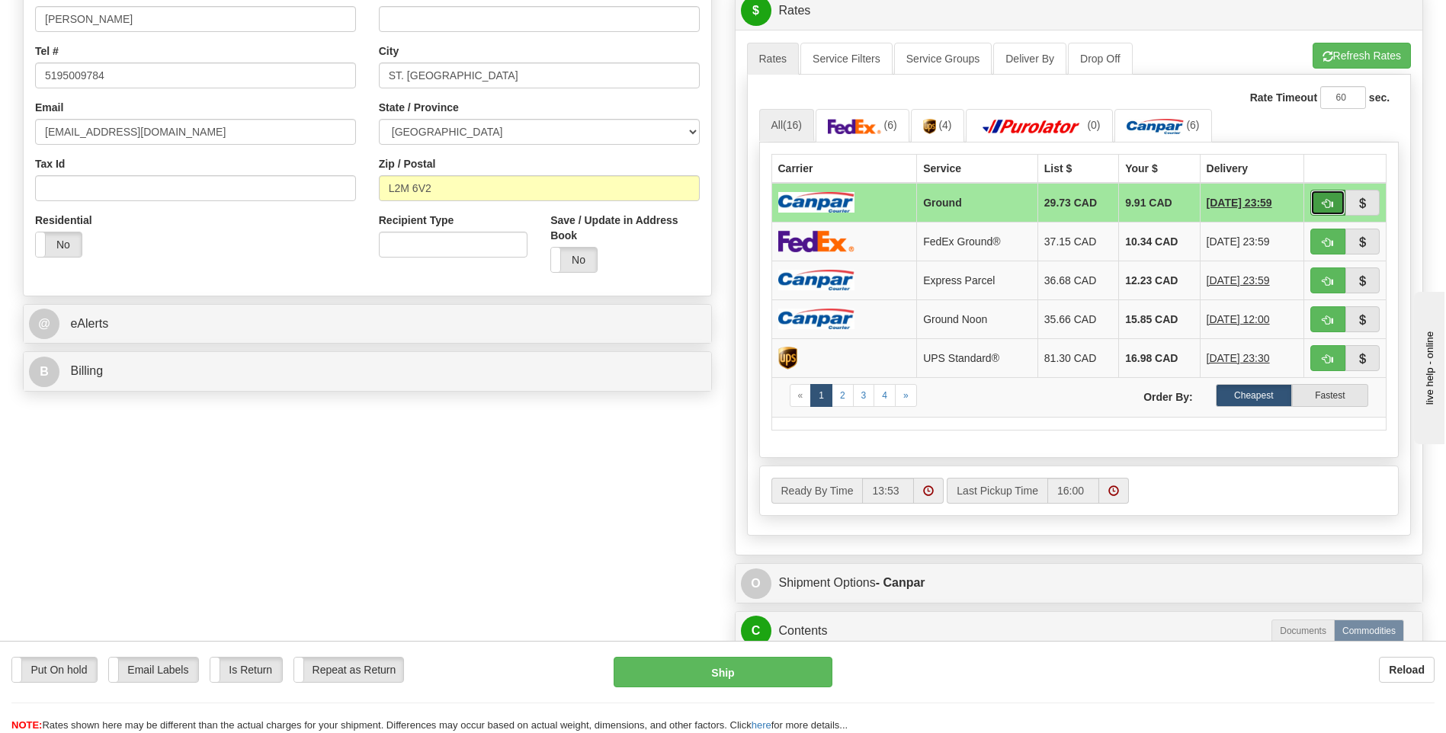
click at [1336, 200] on button "button" at bounding box center [1327, 203] width 35 height 26
type input "1"
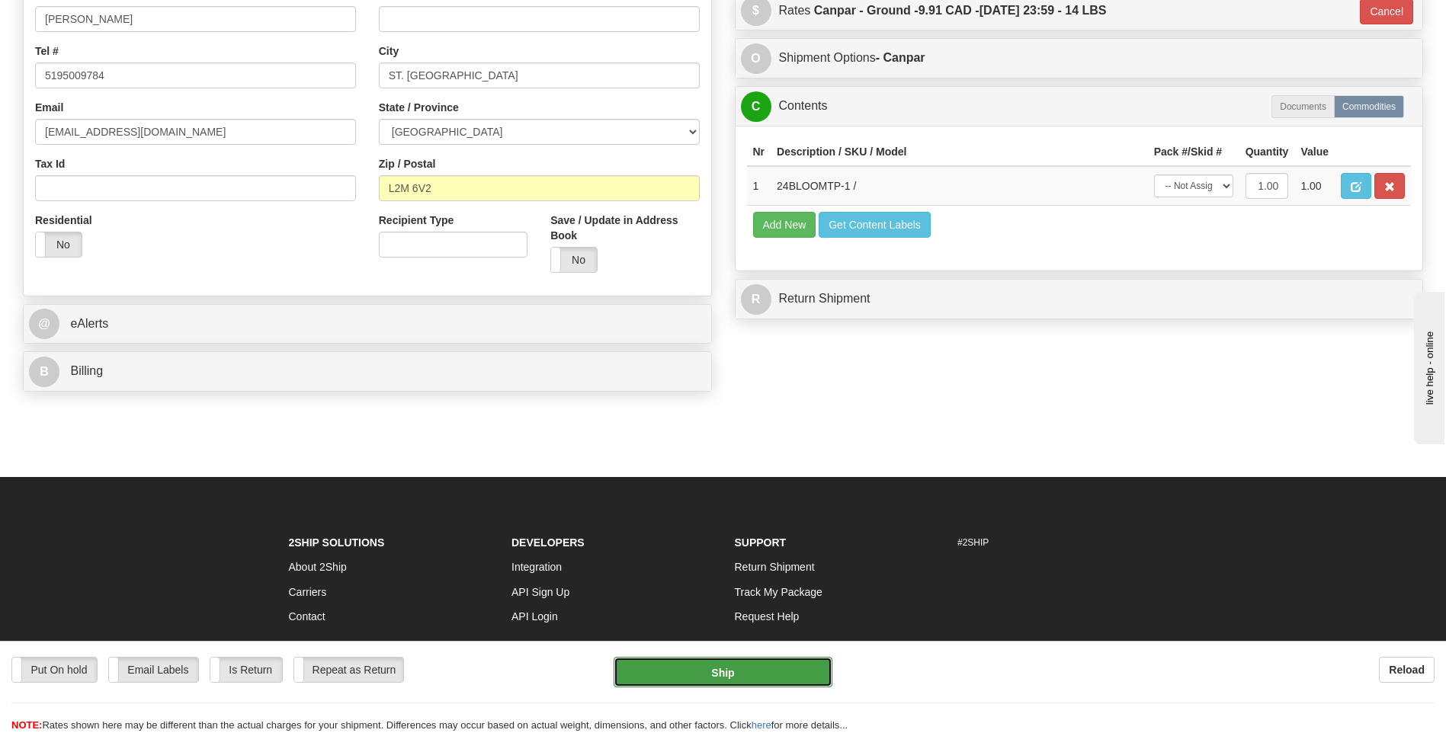
click at [775, 675] on button "Ship" at bounding box center [723, 672] width 218 height 30
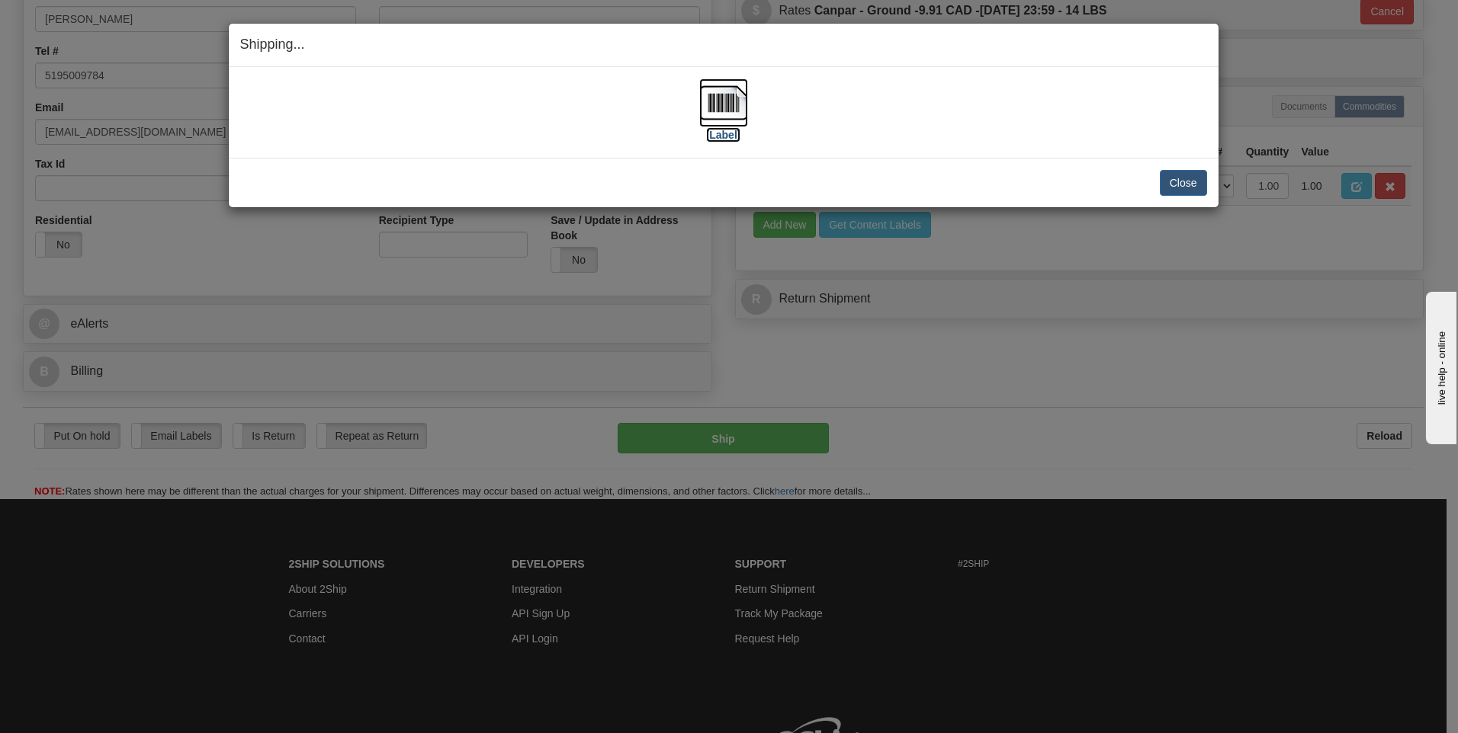
click at [716, 125] on img at bounding box center [723, 103] width 49 height 49
click at [1194, 174] on button "Close" at bounding box center [1183, 183] width 47 height 26
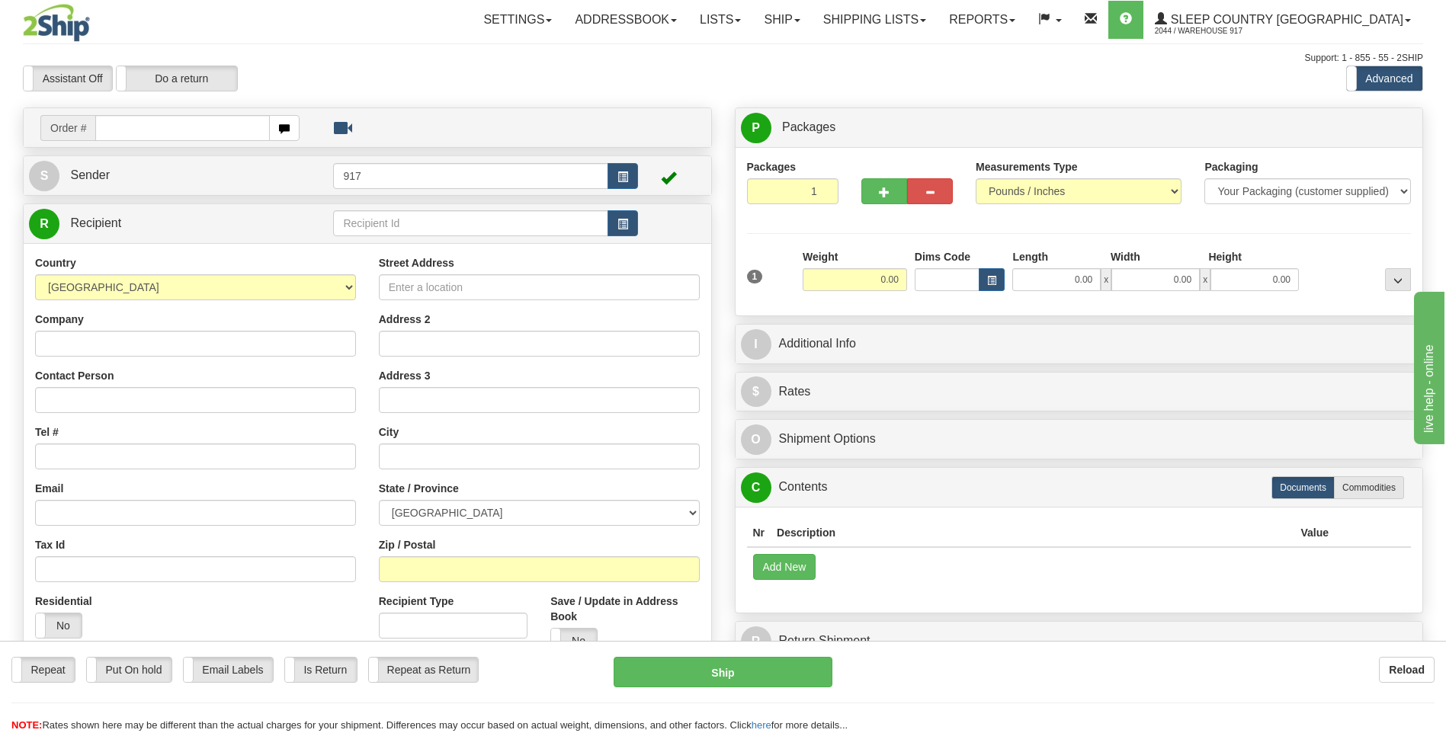
click at [157, 127] on input "text" at bounding box center [182, 128] width 174 height 26
type input "9000H983075"
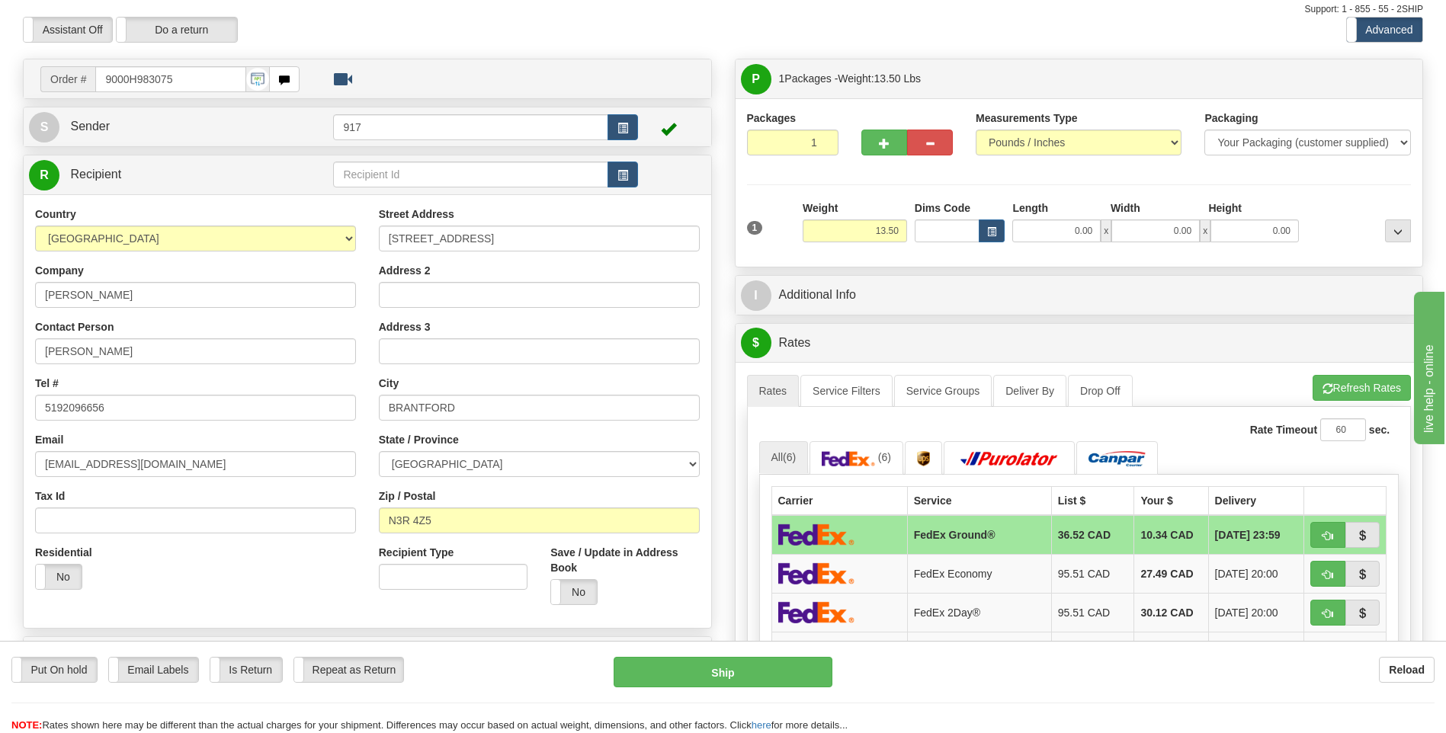
scroll to position [76, 0]
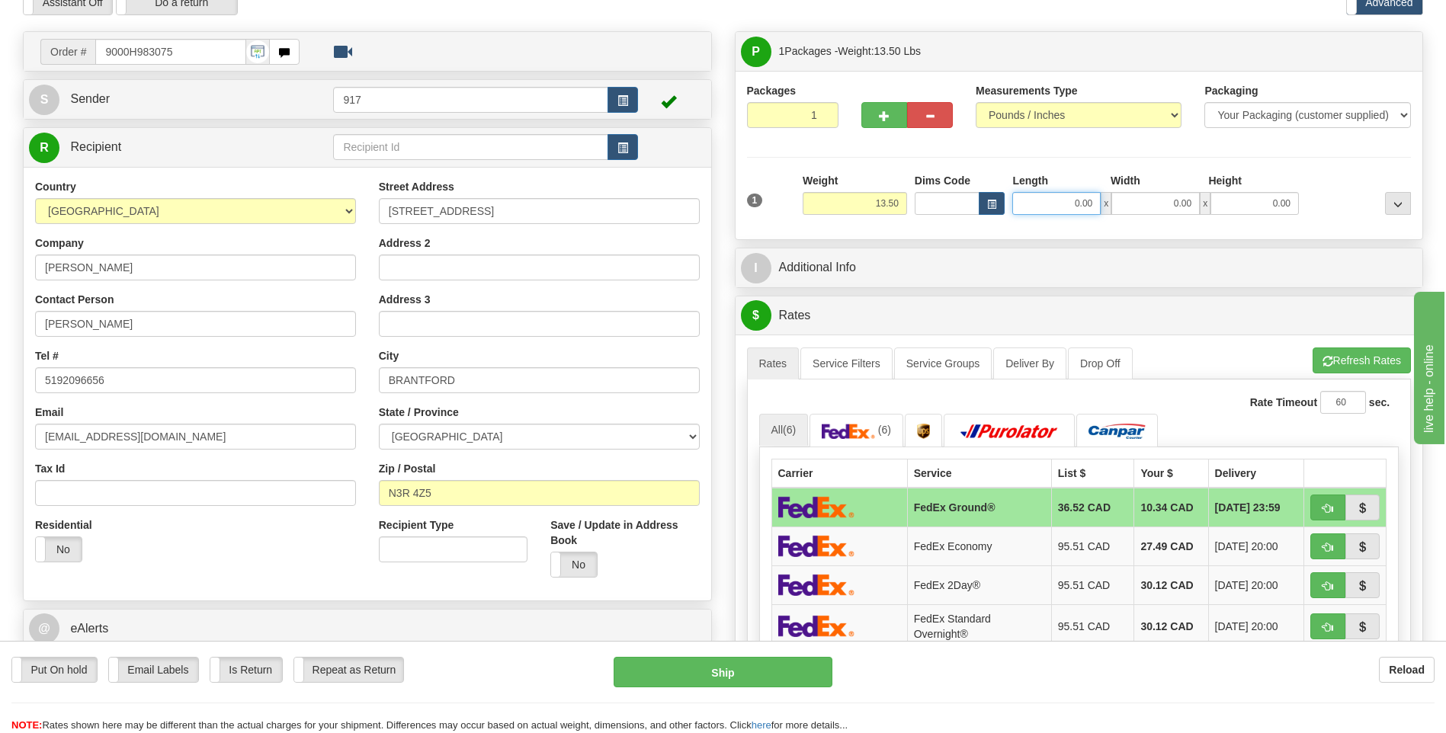
click at [1062, 204] on input "0.00" at bounding box center [1056, 203] width 88 height 23
type input "20.00"
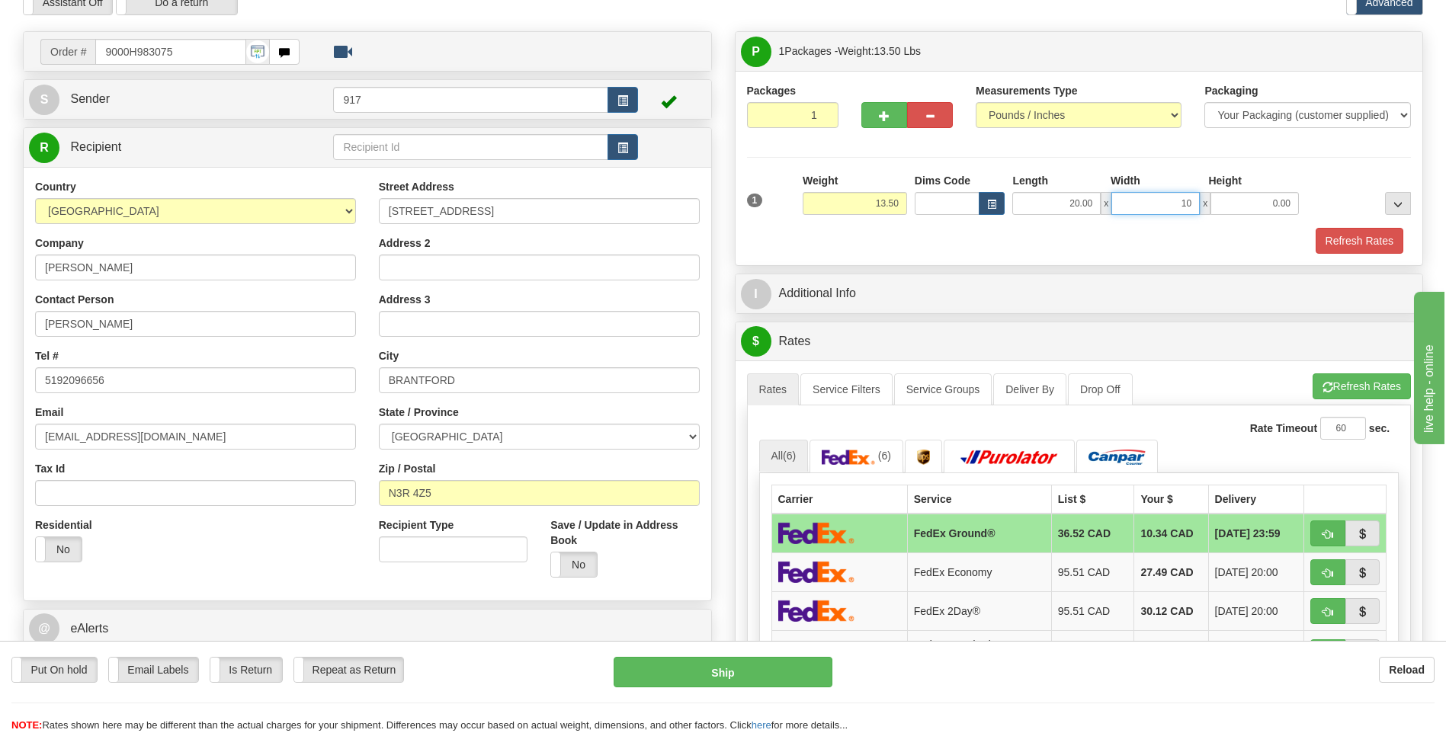
type input "10.55"
type input "10.00"
click at [1340, 239] on button "Refresh Rates" at bounding box center [1360, 241] width 88 height 26
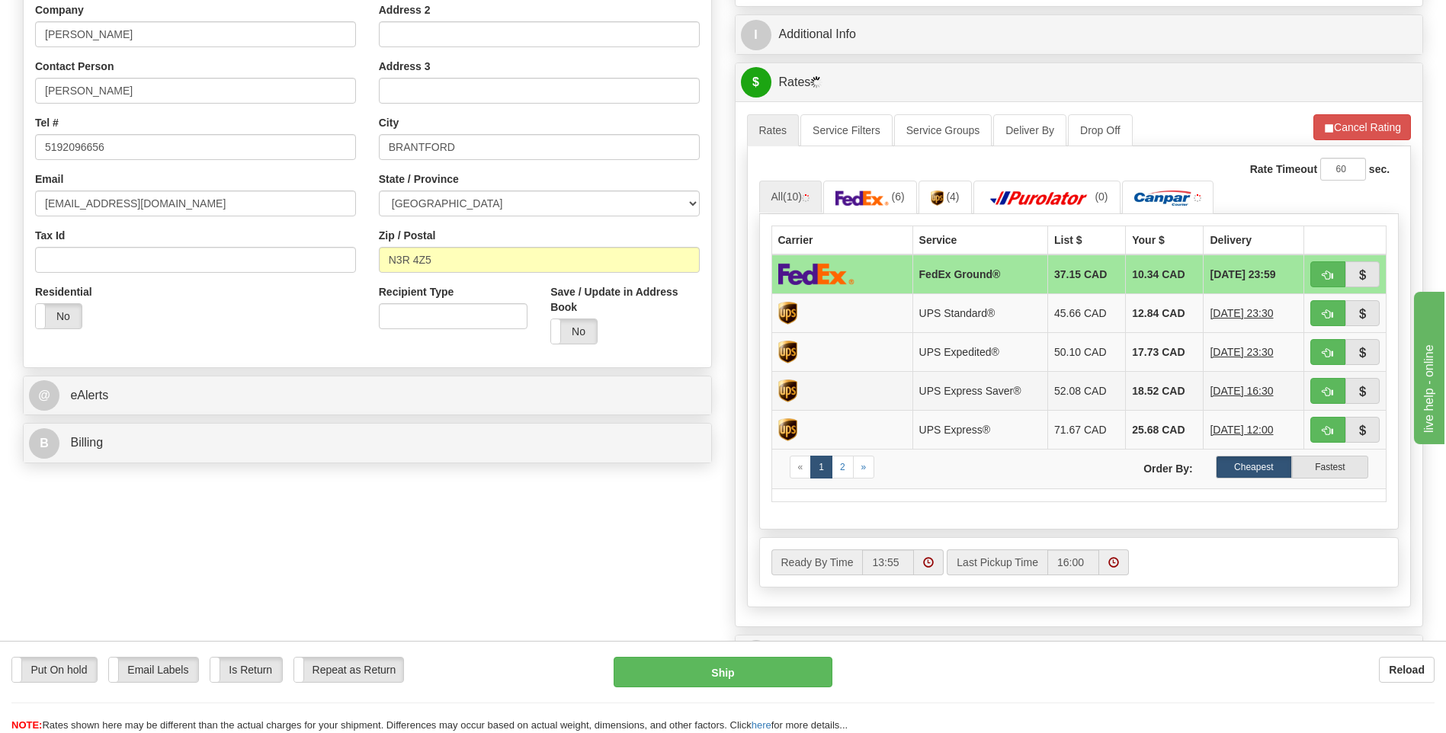
scroll to position [305, 0]
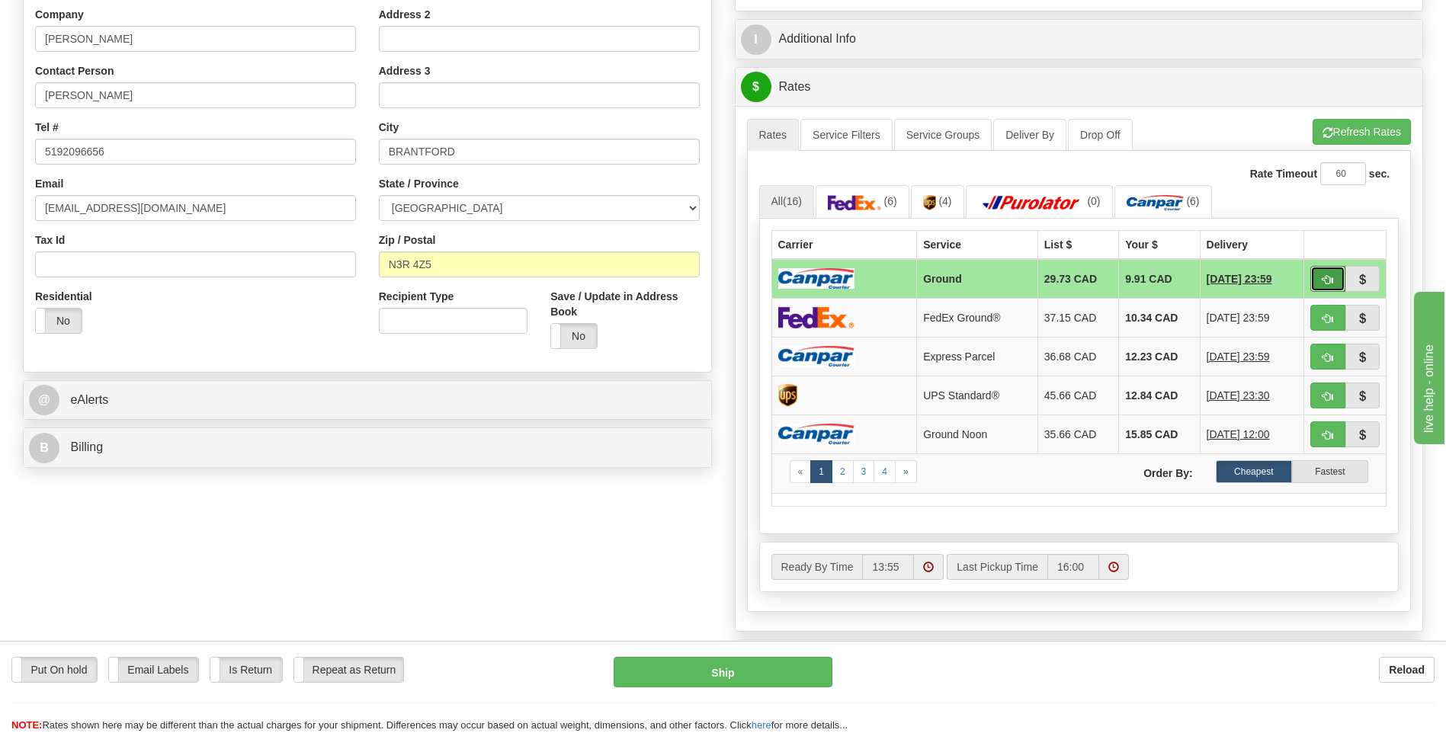
click at [1325, 288] on button "button" at bounding box center [1327, 279] width 35 height 26
type input "1"
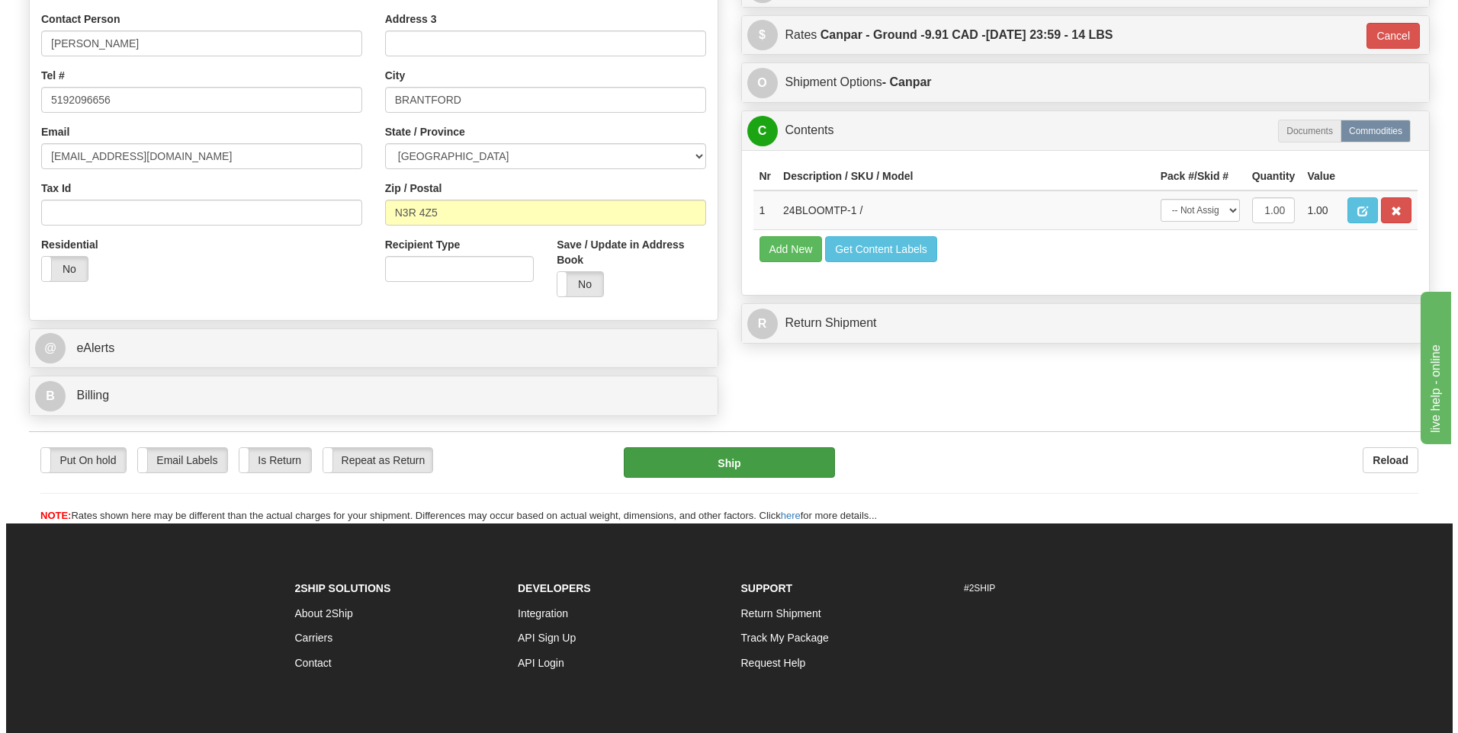
scroll to position [464, 0]
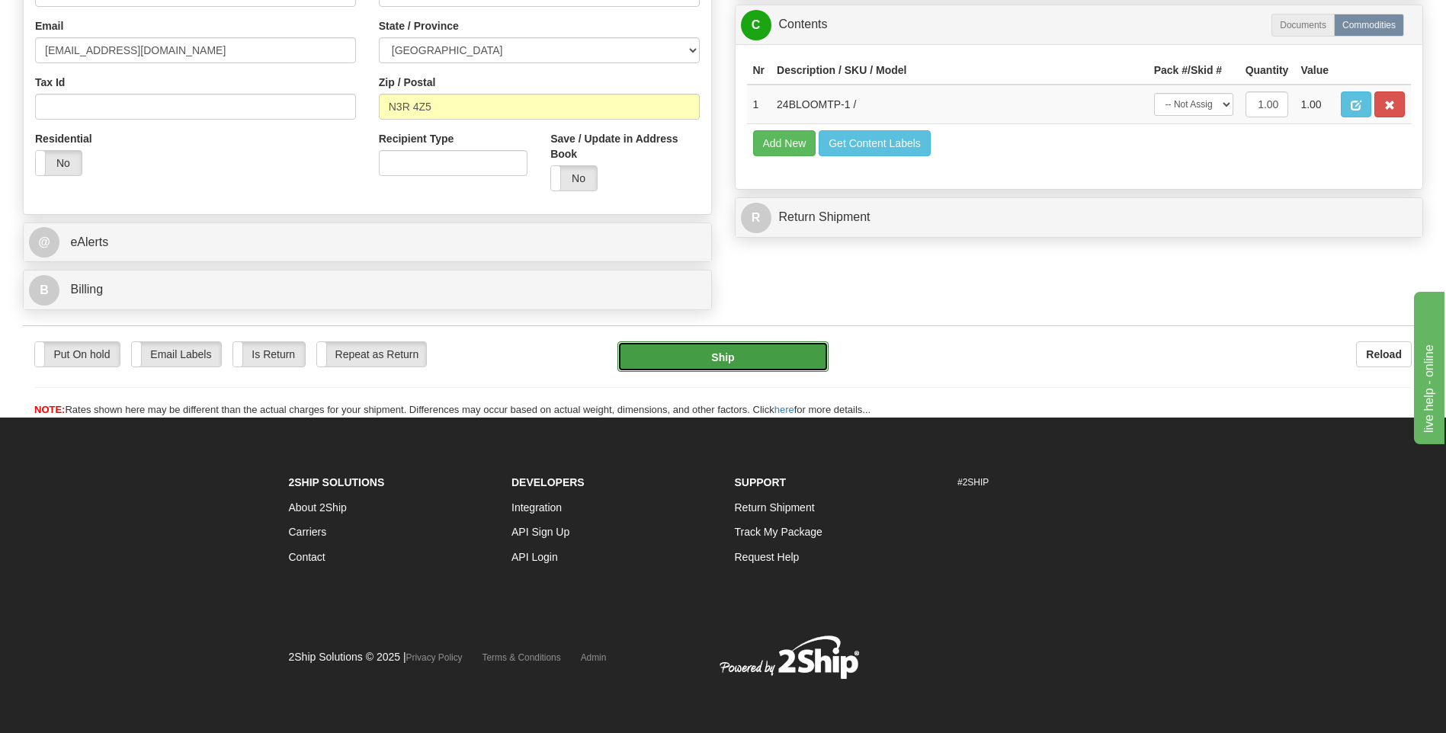
click at [730, 358] on button "Ship" at bounding box center [723, 357] width 210 height 30
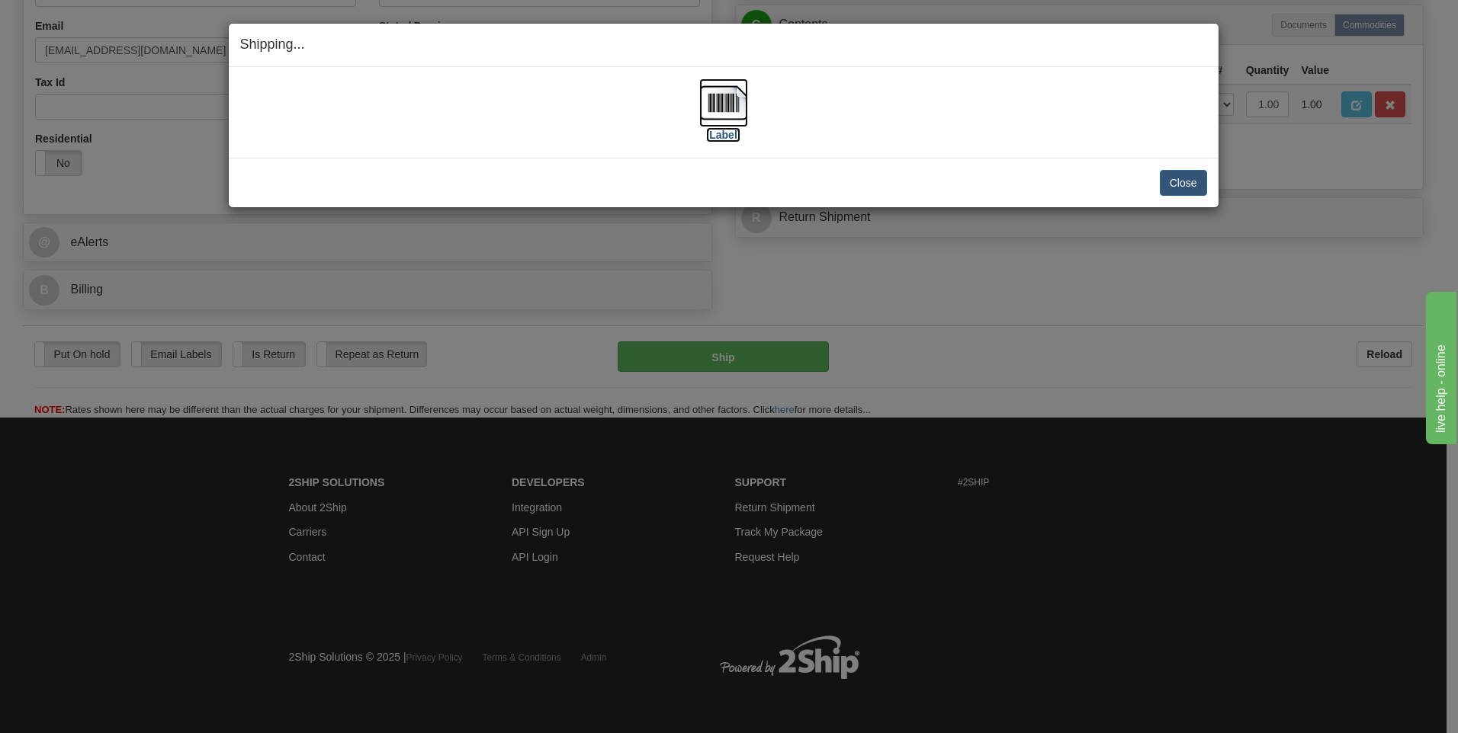
click at [727, 110] on img at bounding box center [723, 103] width 49 height 49
